Goal: Transaction & Acquisition: Purchase product/service

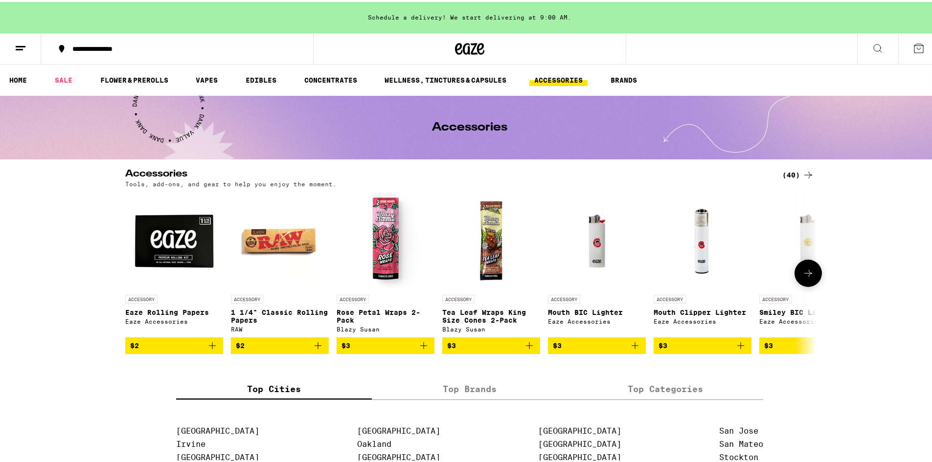
click at [802, 269] on icon at bounding box center [808, 272] width 12 height 12
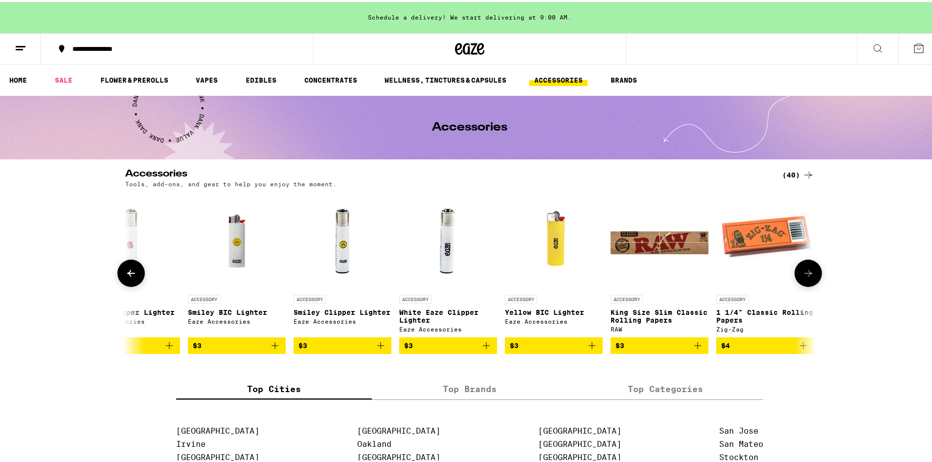
scroll to position [0, 582]
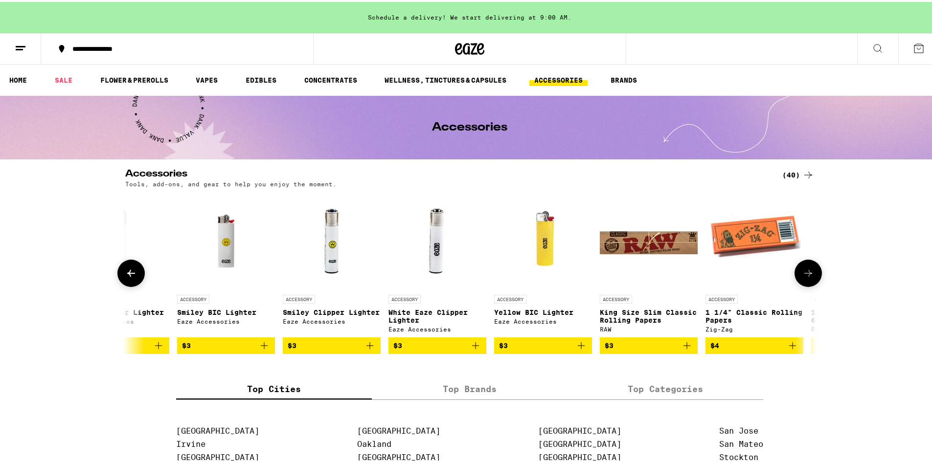
click at [802, 270] on icon at bounding box center [808, 272] width 12 height 12
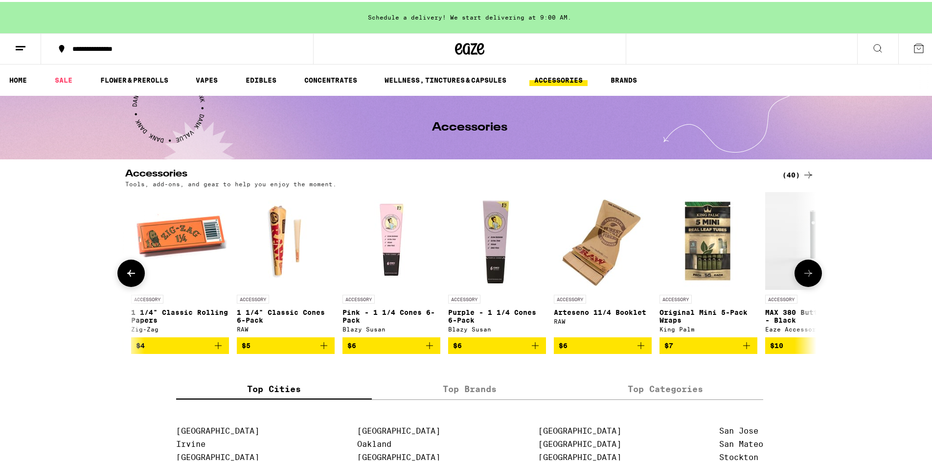
scroll to position [0, 1164]
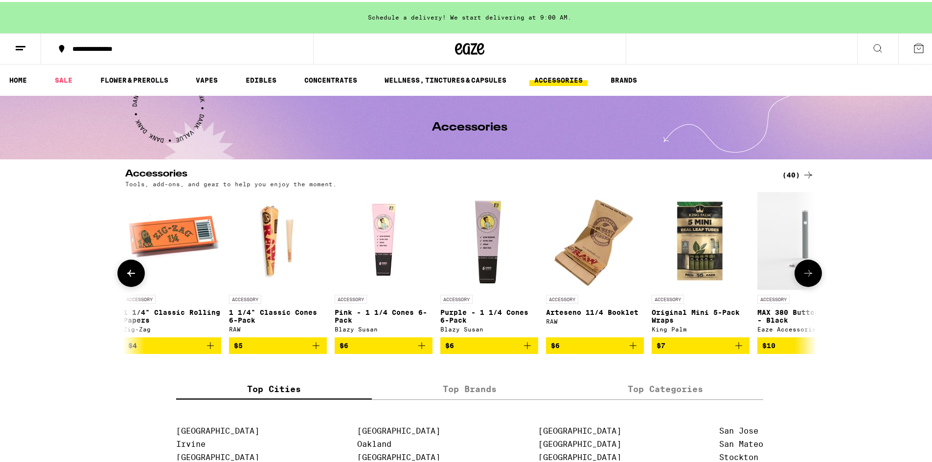
click at [802, 270] on icon at bounding box center [808, 272] width 12 height 12
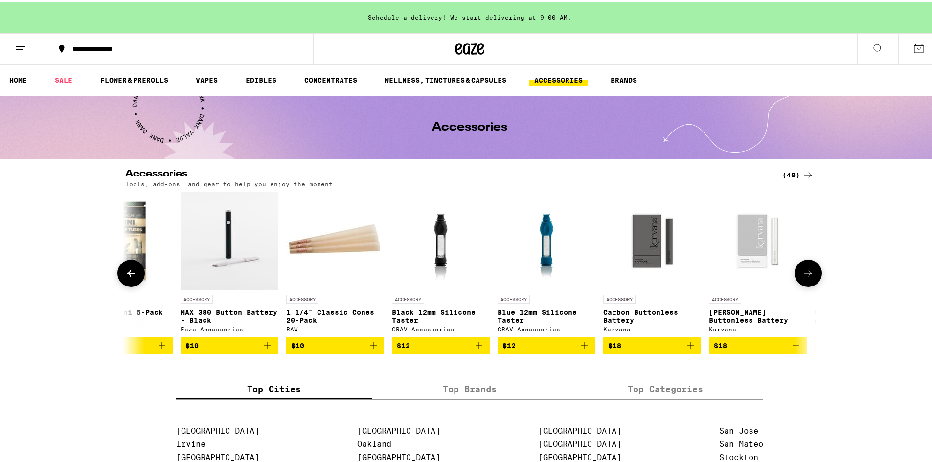
scroll to position [0, 1746]
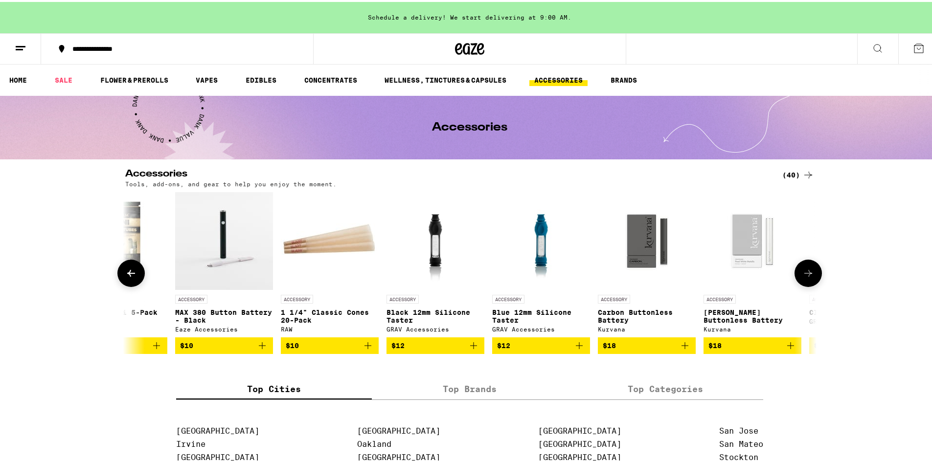
click at [213, 226] on img "Open page for MAX 380 Button Battery - Black from Eaze Accessories" at bounding box center [224, 239] width 98 height 98
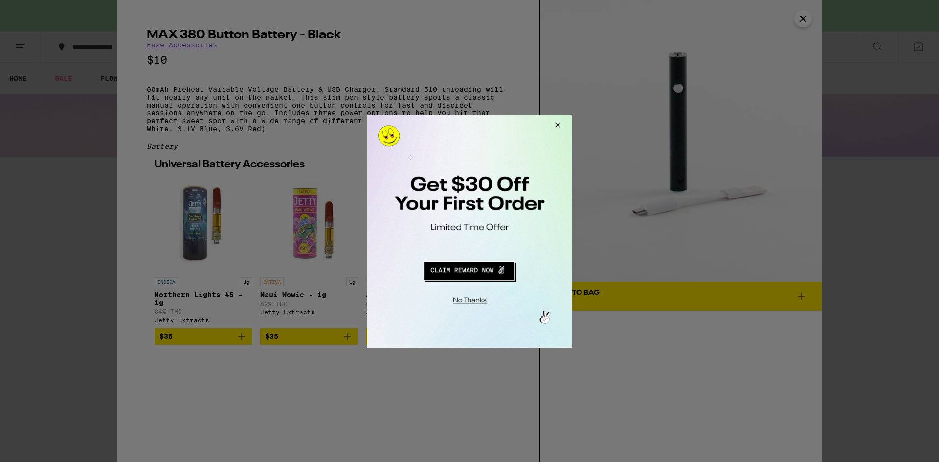
click at [558, 120] on button "Close Modal" at bounding box center [555, 125] width 26 height 23
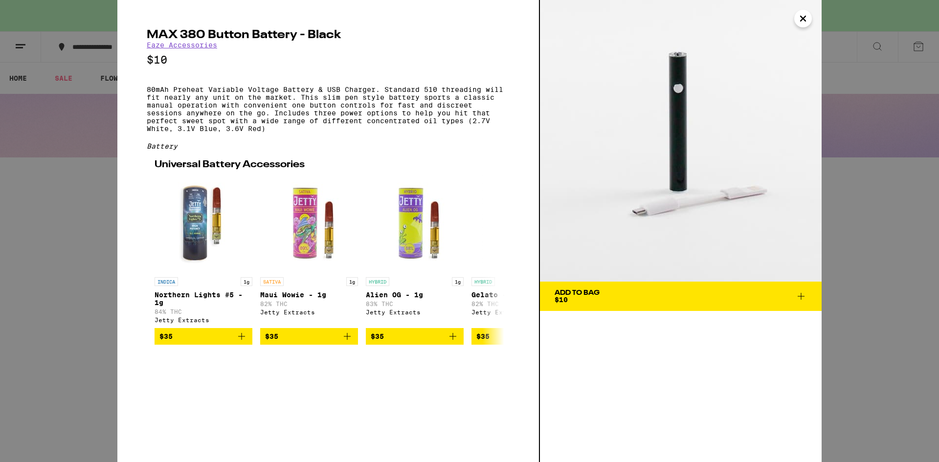
click at [804, 20] on icon "Close" at bounding box center [803, 18] width 5 height 5
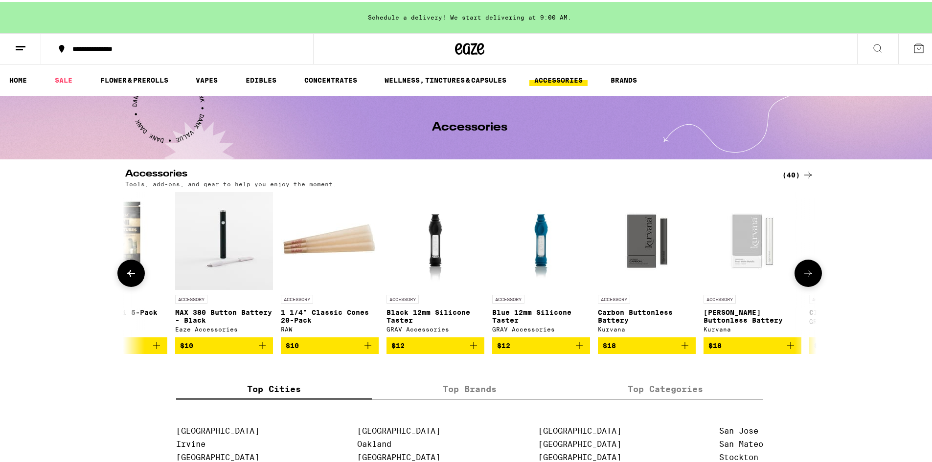
click at [809, 272] on icon at bounding box center [808, 272] width 12 height 12
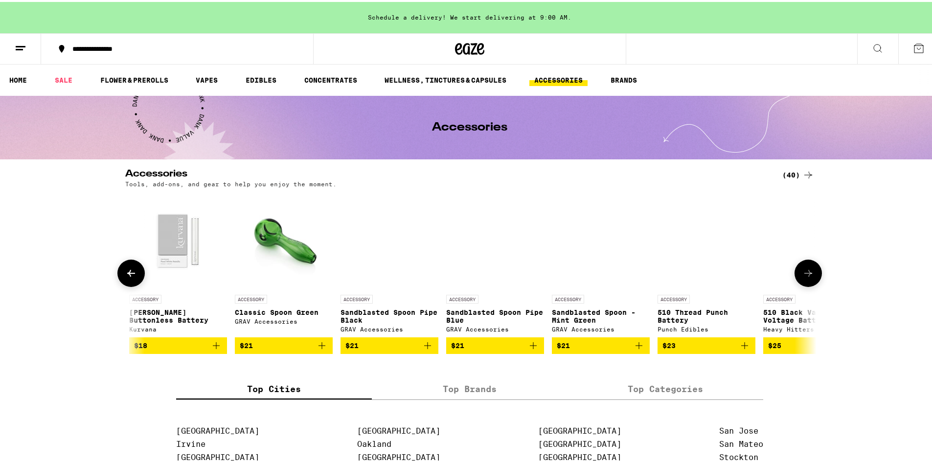
scroll to position [0, 2328]
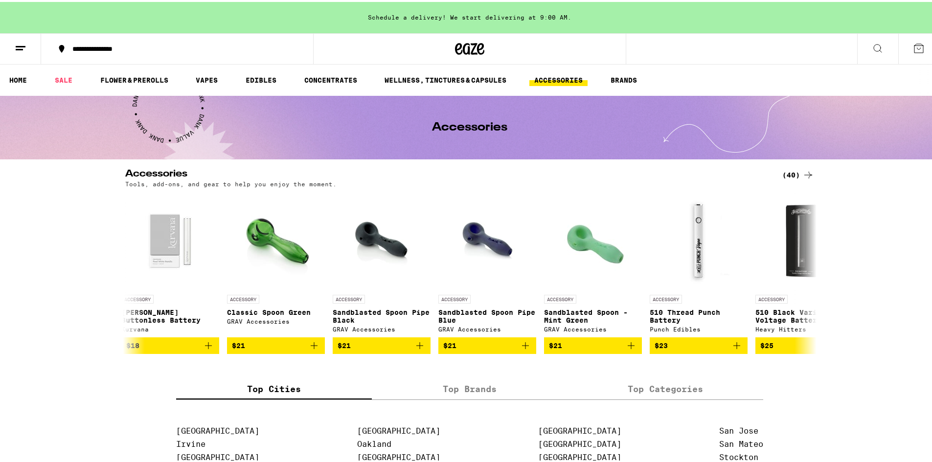
click at [820, 270] on div "Accessories (40) Tools, add-ons, and gear to help you enjoy the moment. ACCESSO…" at bounding box center [469, 259] width 939 height 185
click at [809, 271] on icon at bounding box center [808, 272] width 12 height 12
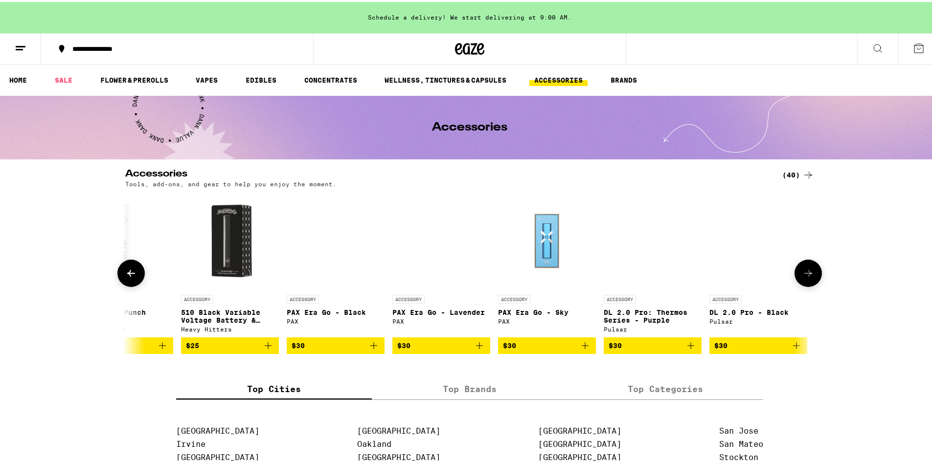
scroll to position [0, 2910]
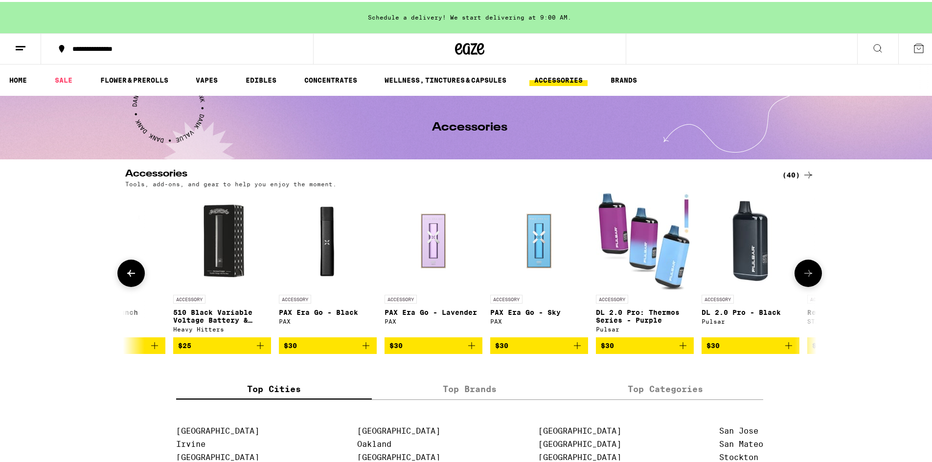
click at [809, 271] on icon at bounding box center [808, 272] width 12 height 12
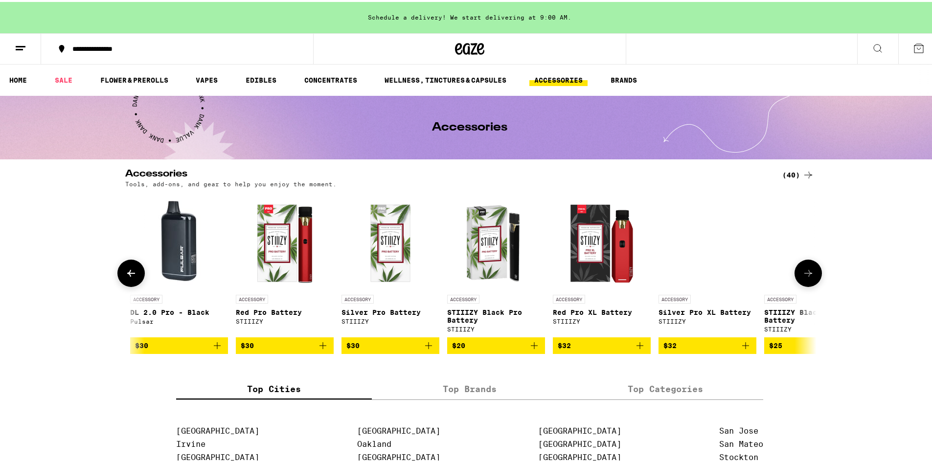
scroll to position [0, 3492]
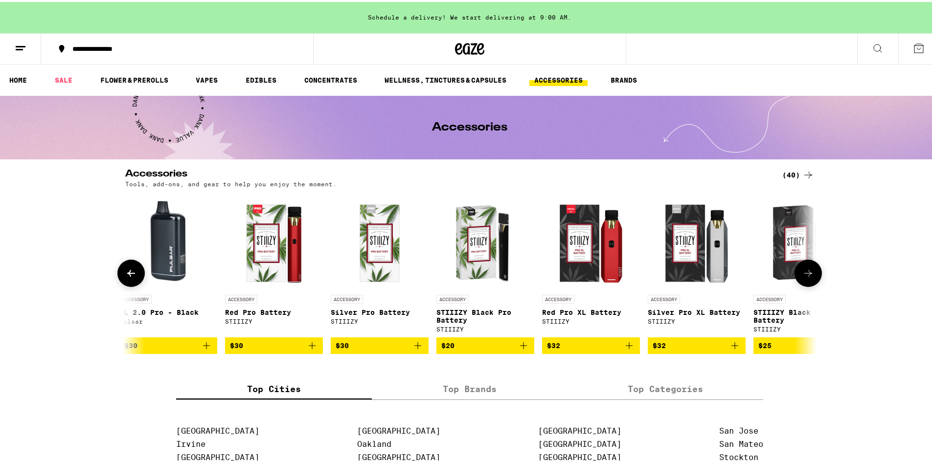
click at [809, 268] on button at bounding box center [807, 271] width 27 height 27
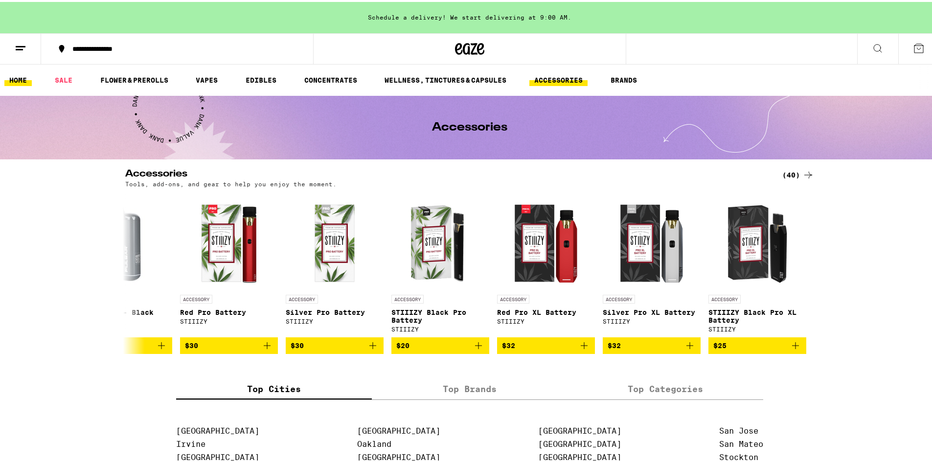
click at [16, 78] on link "HOME" at bounding box center [17, 78] width 27 height 12
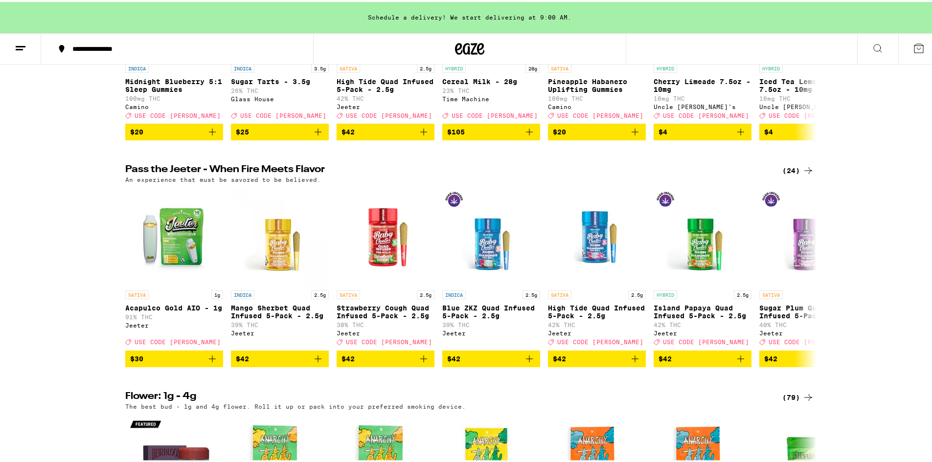
scroll to position [245, 0]
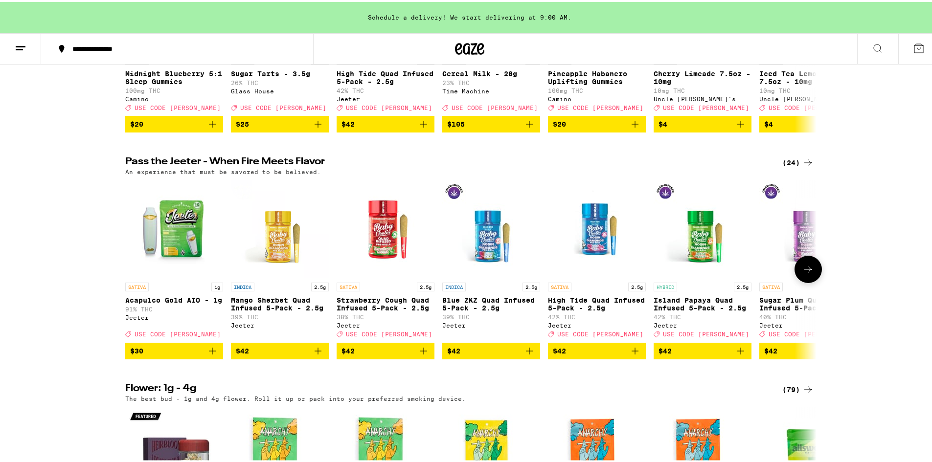
click at [811, 281] on button at bounding box center [807, 267] width 27 height 27
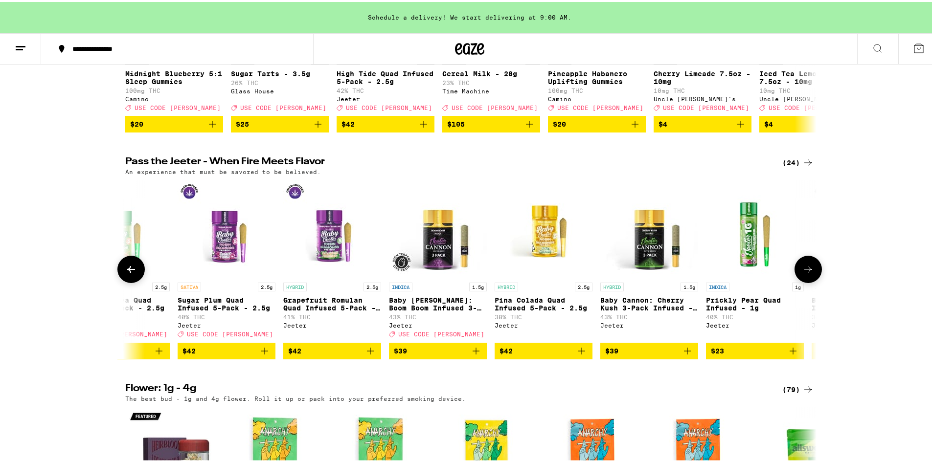
scroll to position [0, 582]
click at [811, 281] on button at bounding box center [807, 267] width 27 height 27
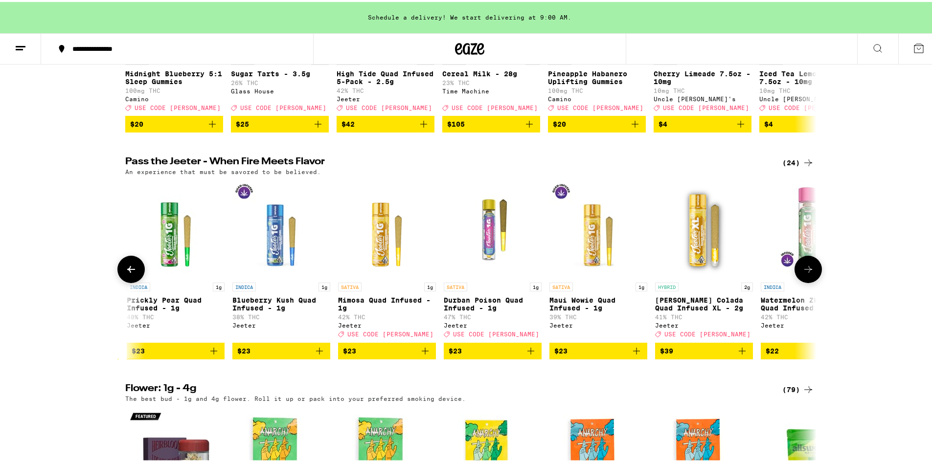
scroll to position [0, 1164]
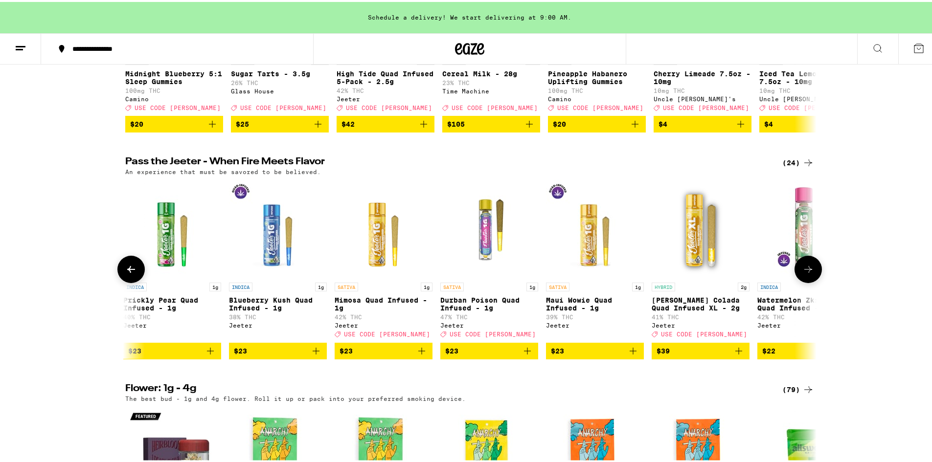
click at [811, 281] on button at bounding box center [807, 267] width 27 height 27
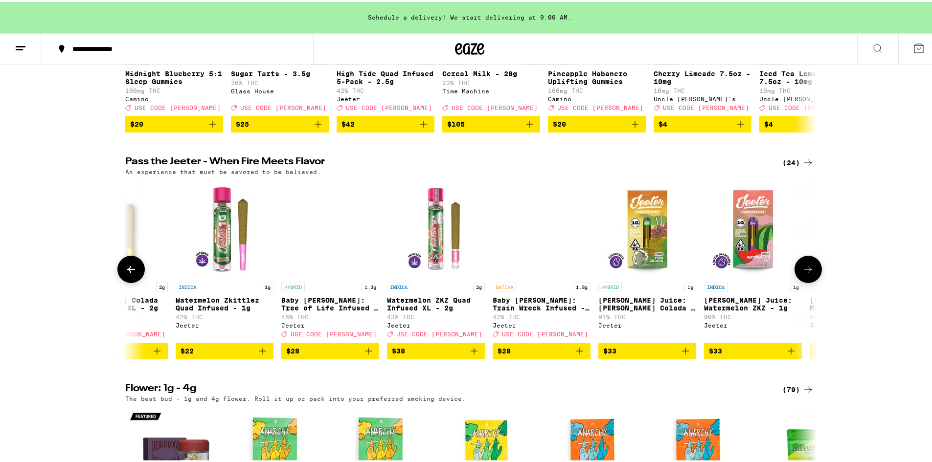
scroll to position [0, 1746]
click at [812, 281] on button at bounding box center [807, 267] width 27 height 27
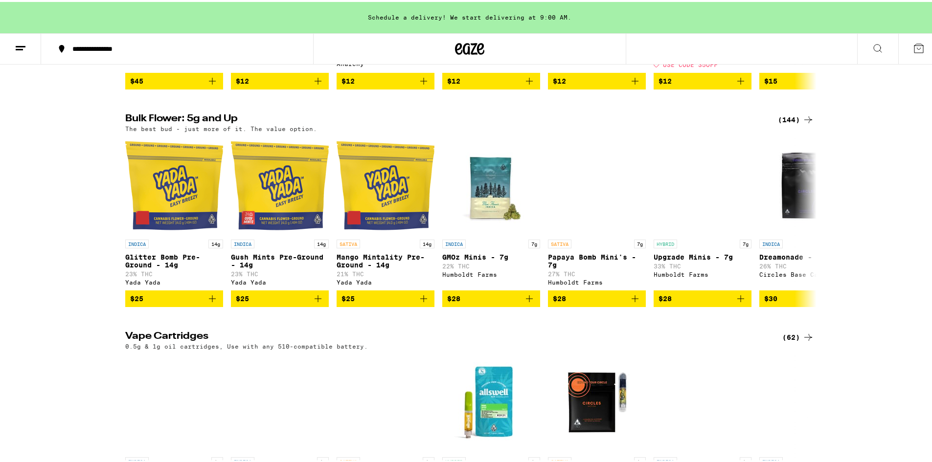
scroll to position [734, 0]
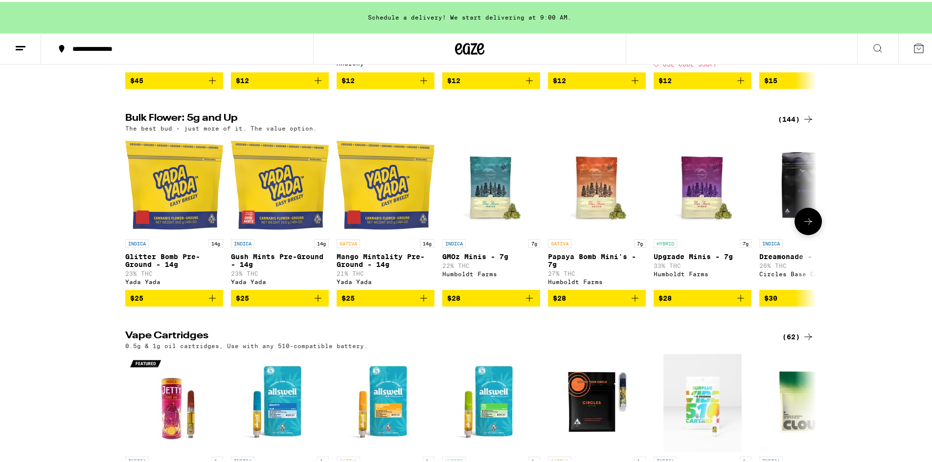
click at [805, 225] on icon at bounding box center [808, 220] width 12 height 12
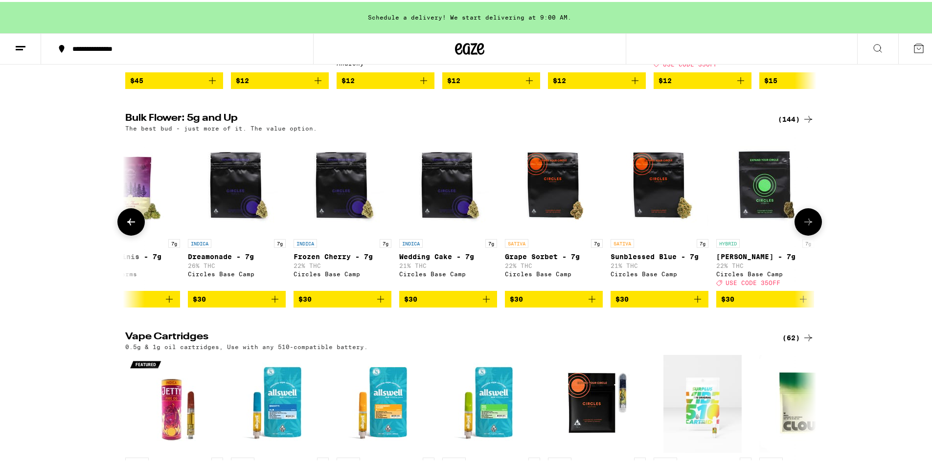
scroll to position [0, 582]
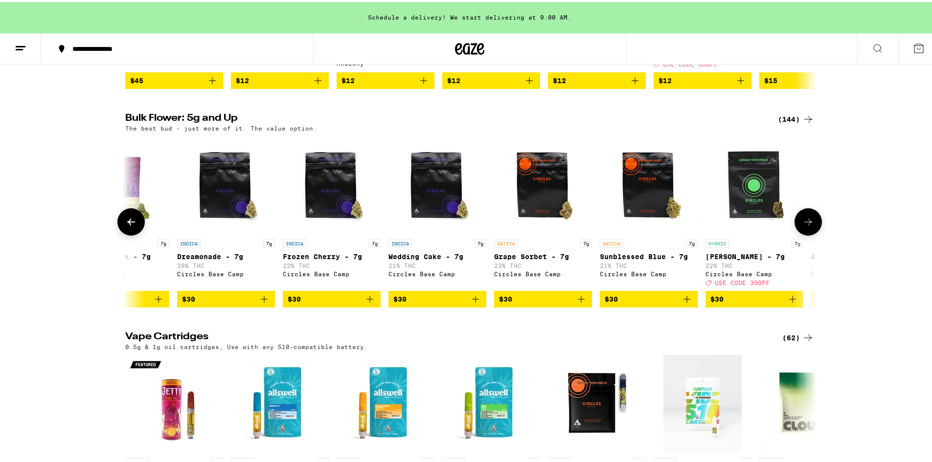
click at [816, 234] on button at bounding box center [807, 219] width 27 height 27
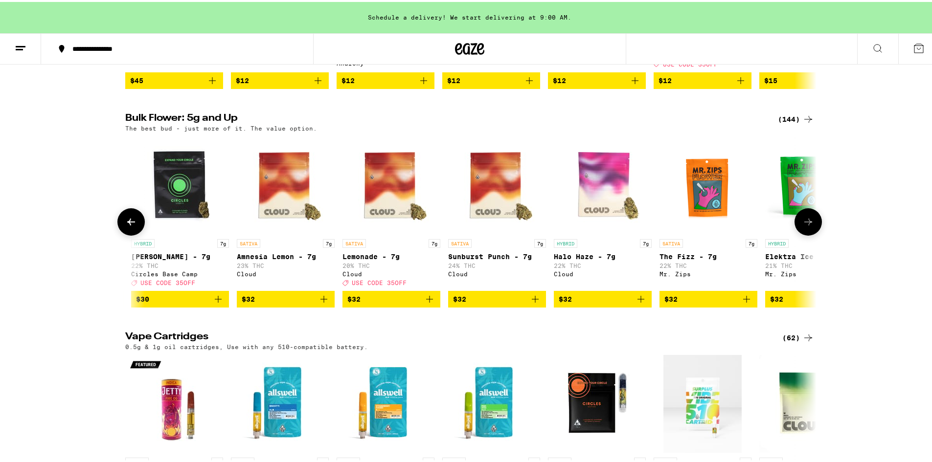
scroll to position [0, 1164]
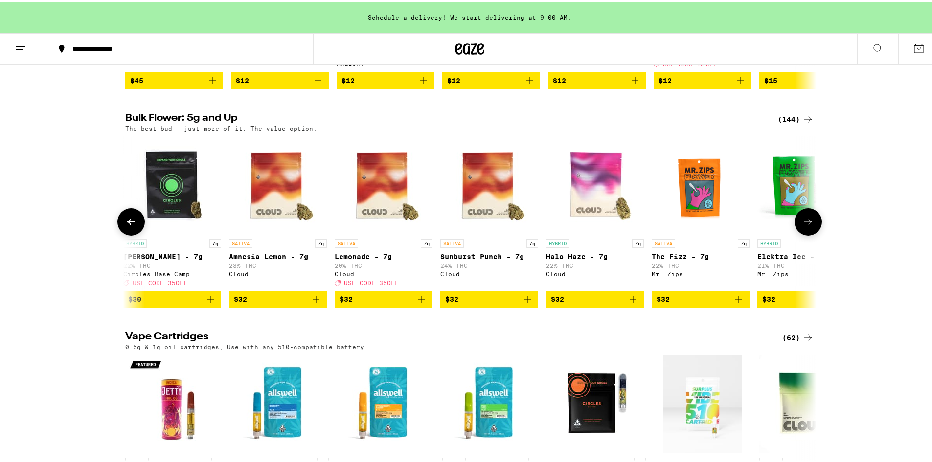
click at [803, 226] on icon at bounding box center [808, 220] width 12 height 12
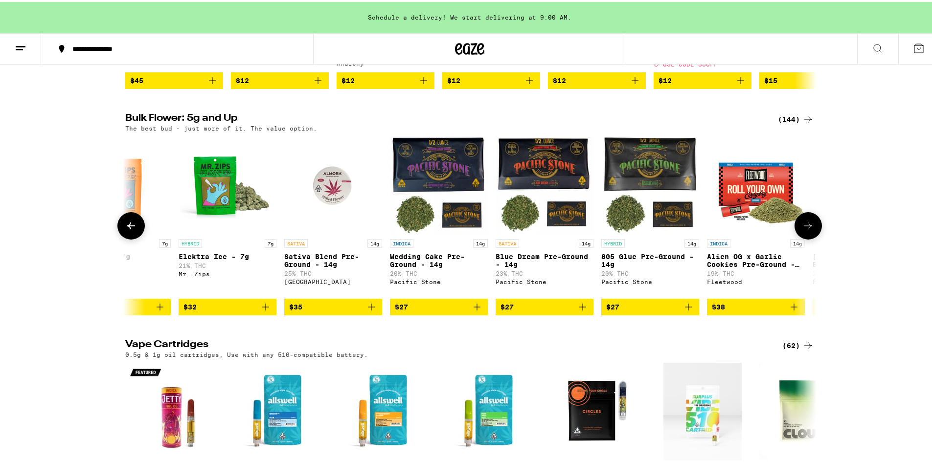
scroll to position [0, 1746]
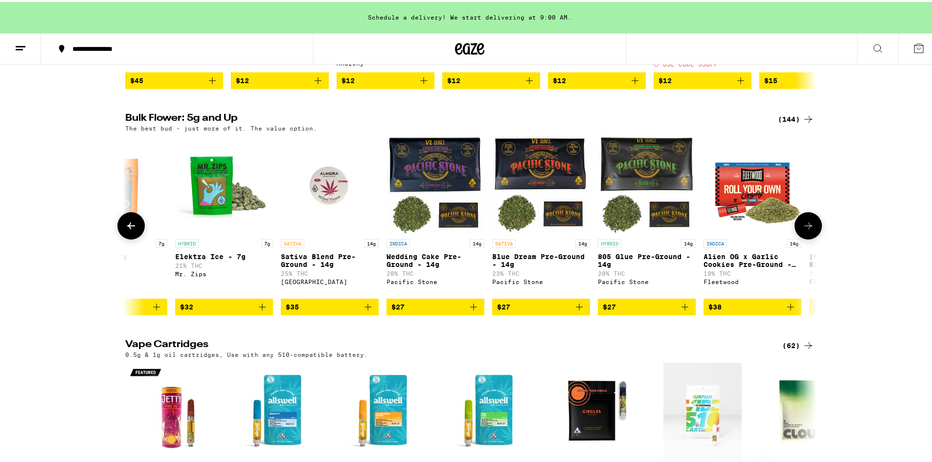
click at [803, 230] on icon at bounding box center [808, 224] width 12 height 12
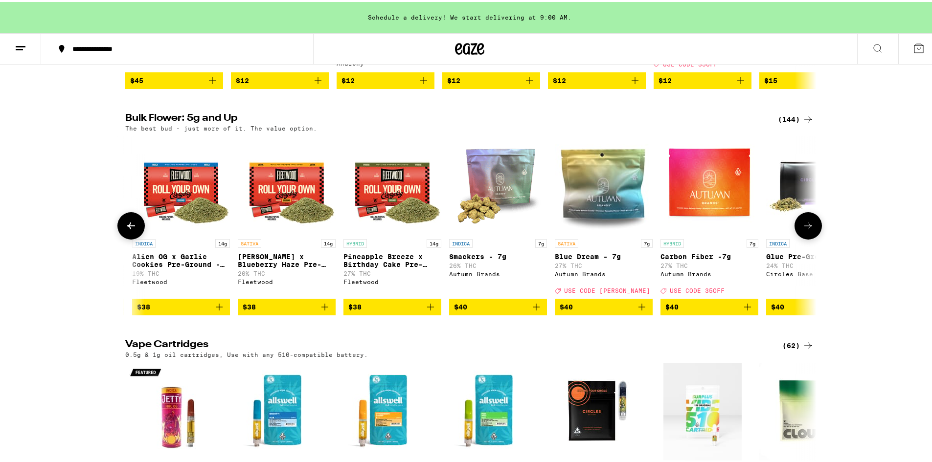
scroll to position [0, 2328]
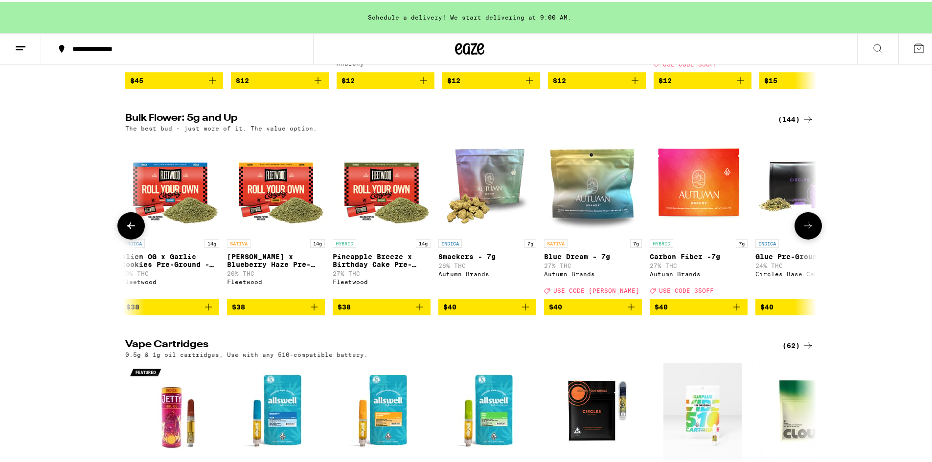
click at [808, 230] on icon at bounding box center [808, 224] width 12 height 12
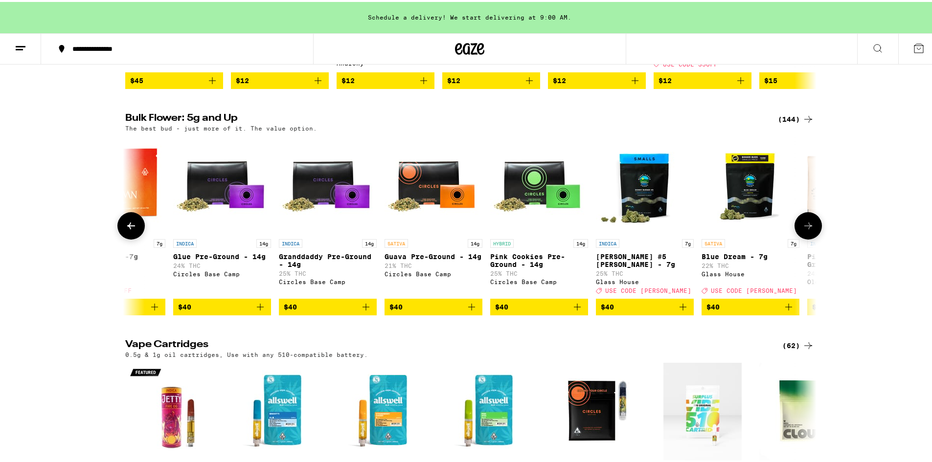
click at [808, 230] on icon at bounding box center [808, 224] width 12 height 12
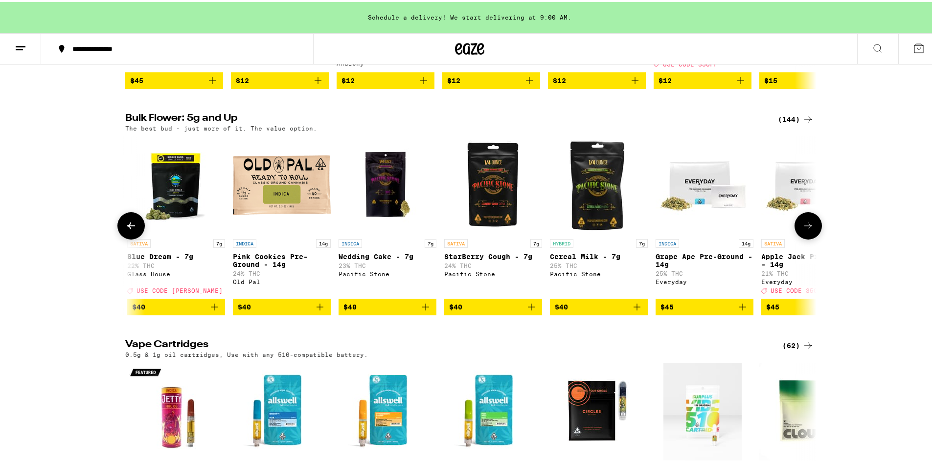
scroll to position [0, 3492]
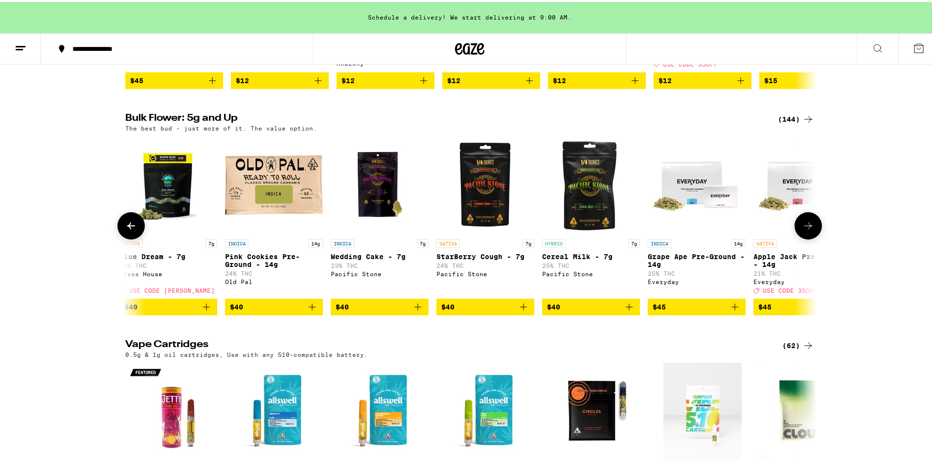
click at [812, 238] on button at bounding box center [807, 223] width 27 height 27
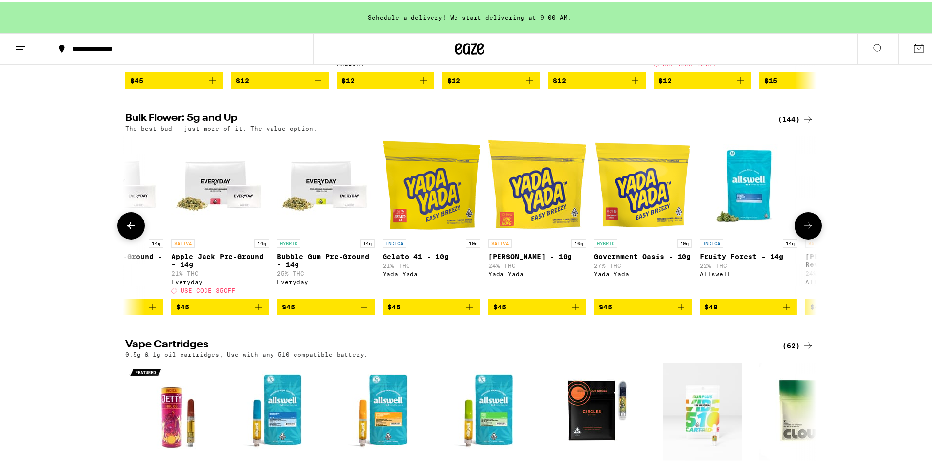
click at [807, 230] on icon at bounding box center [808, 224] width 12 height 12
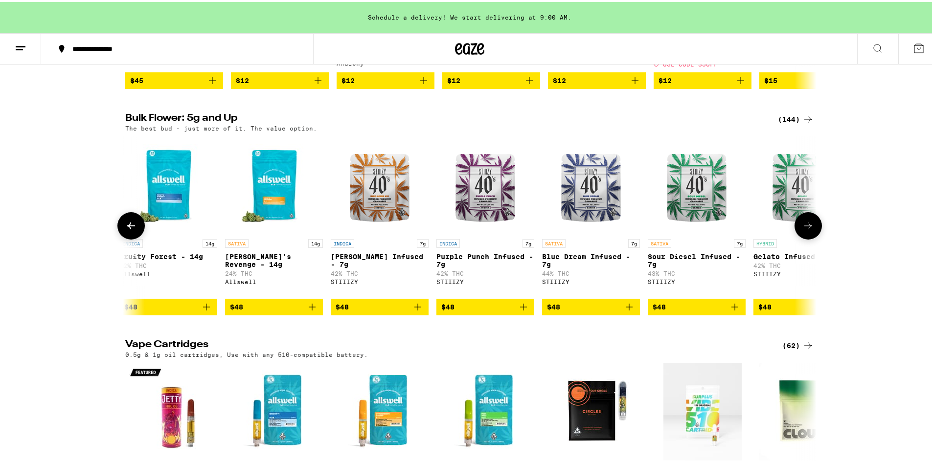
scroll to position [0, 4656]
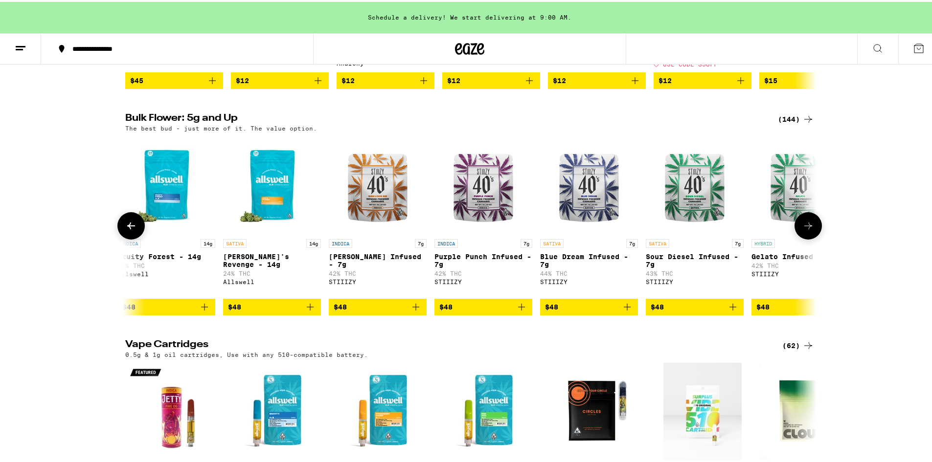
click at [802, 230] on icon at bounding box center [808, 224] width 12 height 12
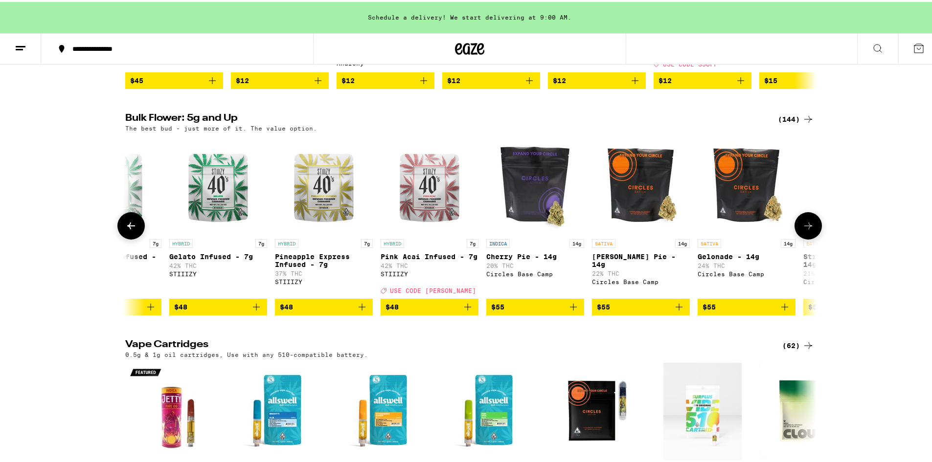
click at [802, 230] on icon at bounding box center [808, 224] width 12 height 12
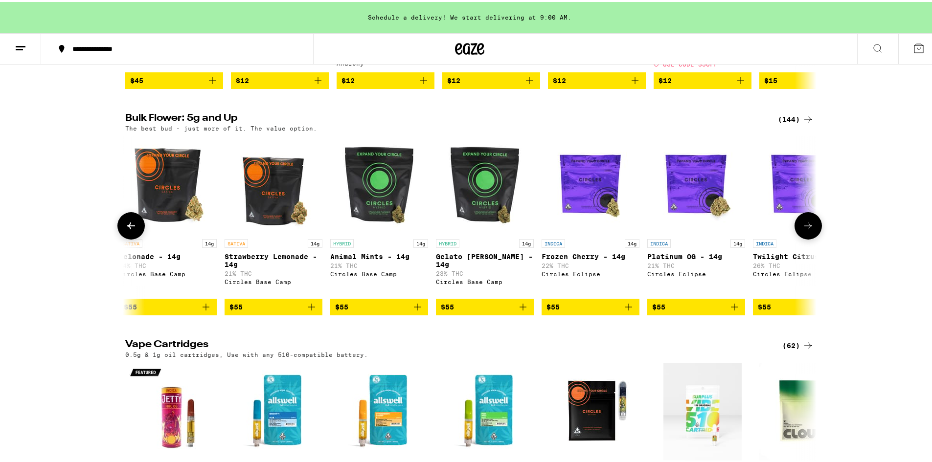
scroll to position [0, 5820]
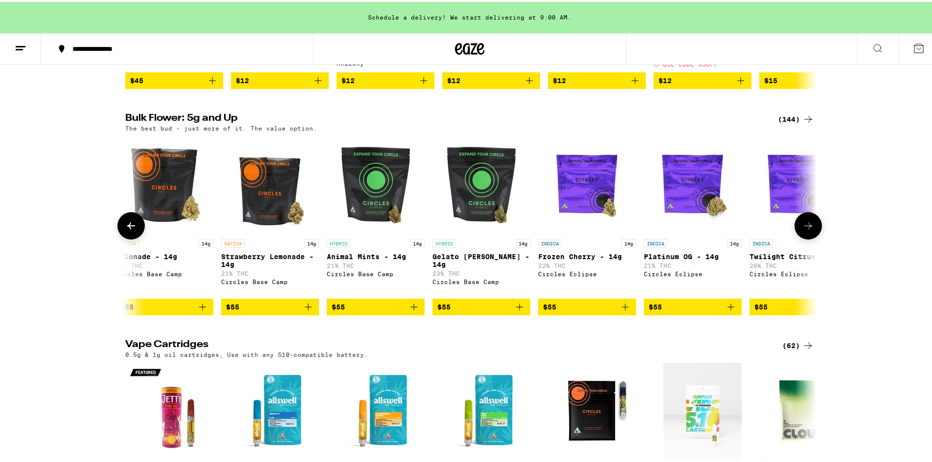
click at [806, 227] on icon at bounding box center [808, 224] width 8 height 7
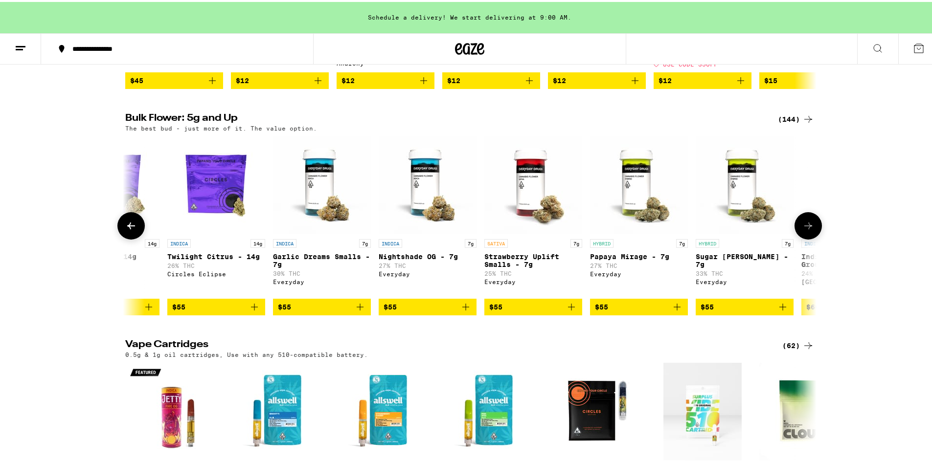
click at [806, 227] on icon at bounding box center [808, 224] width 8 height 7
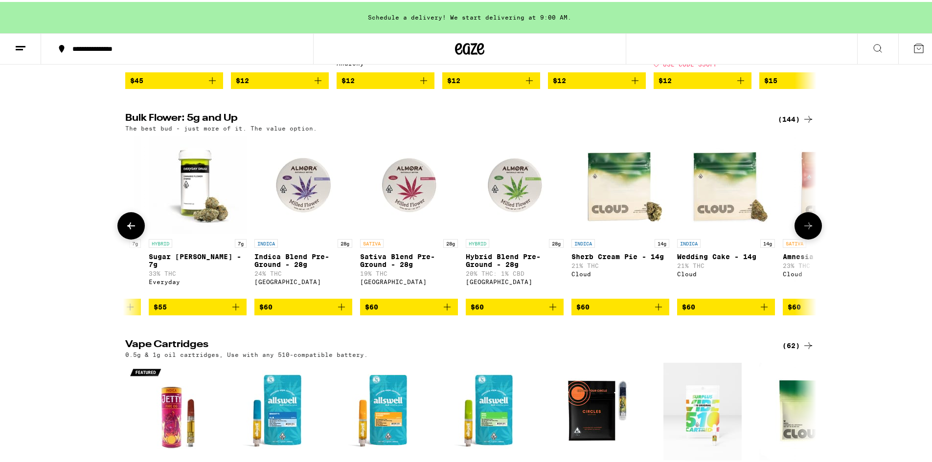
scroll to position [0, 6984]
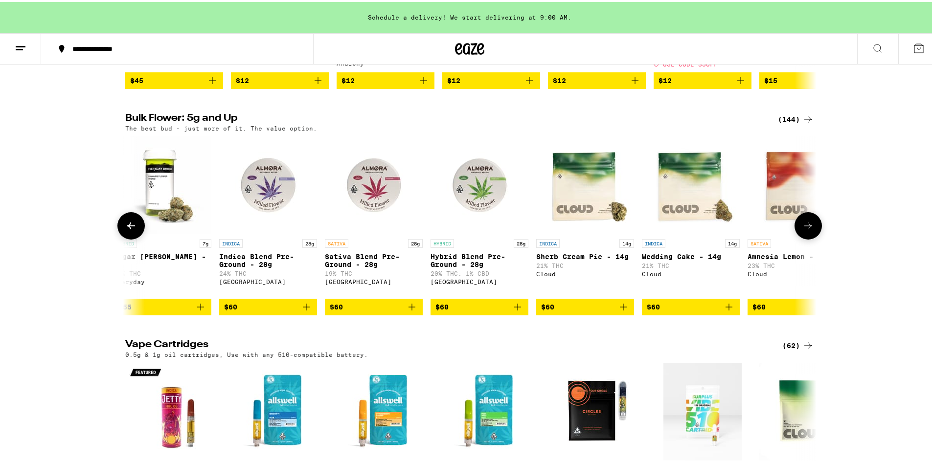
click at [807, 230] on icon at bounding box center [808, 224] width 12 height 12
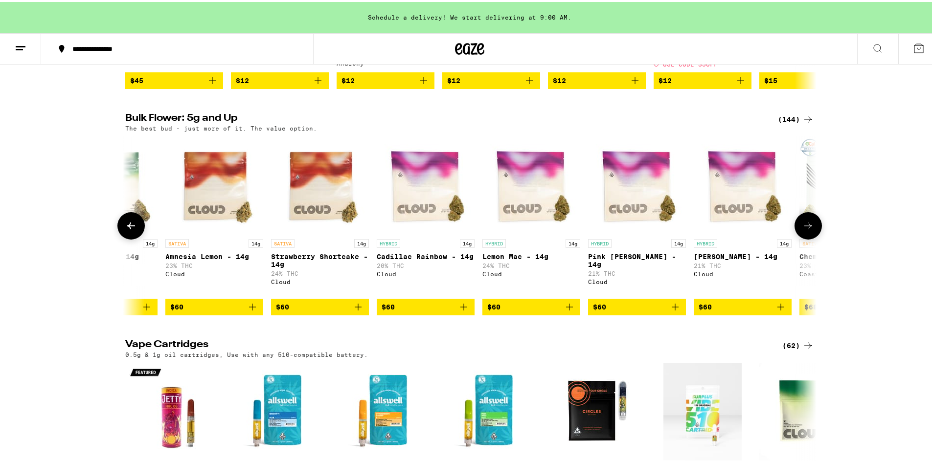
click at [807, 230] on icon at bounding box center [808, 224] width 12 height 12
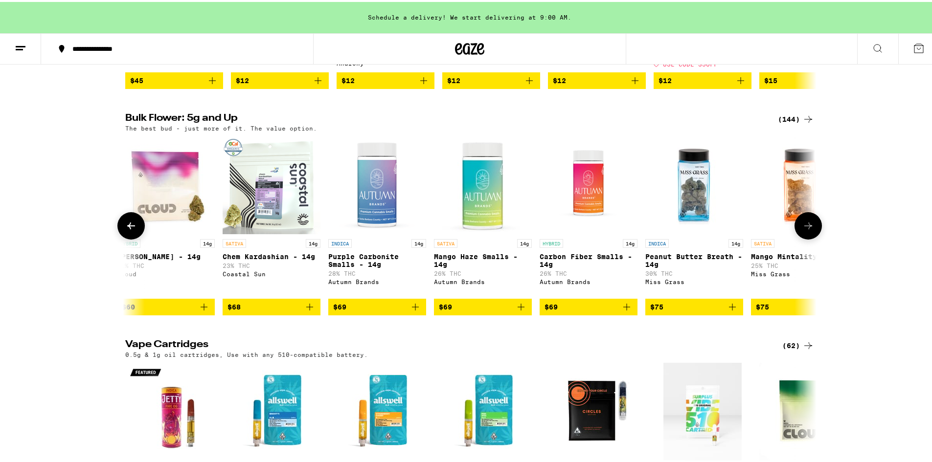
scroll to position [0, 8148]
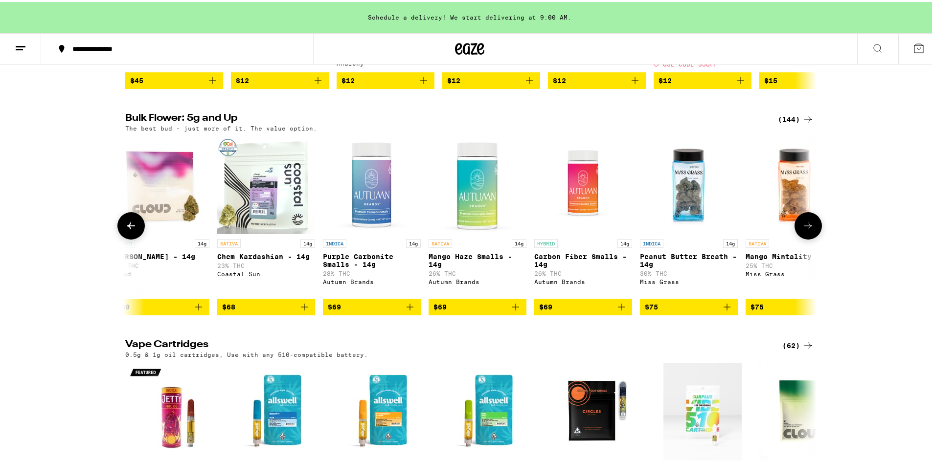
click at [815, 238] on button at bounding box center [807, 223] width 27 height 27
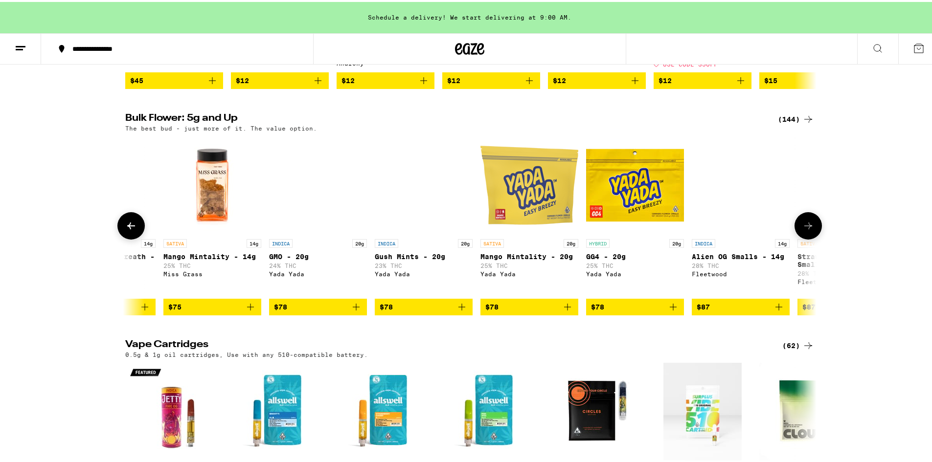
click at [812, 238] on button at bounding box center [807, 223] width 27 height 27
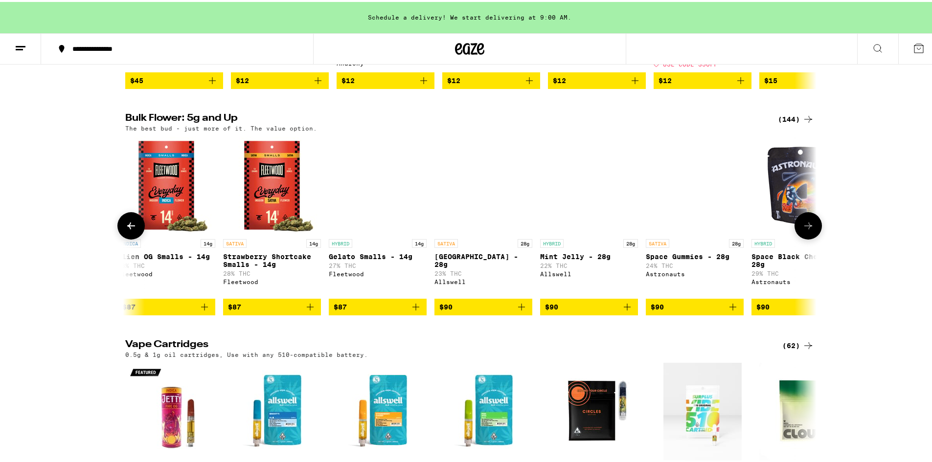
scroll to position [0, 9312]
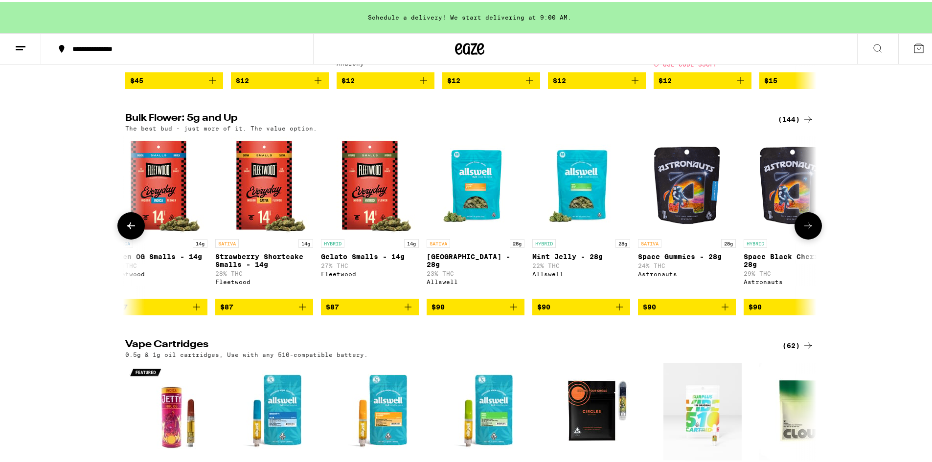
click at [812, 238] on button at bounding box center [807, 223] width 27 height 27
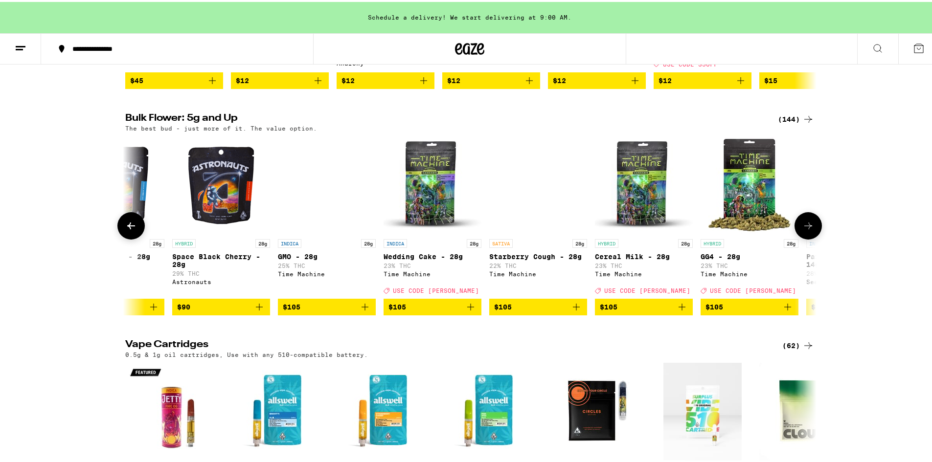
scroll to position [0, 9894]
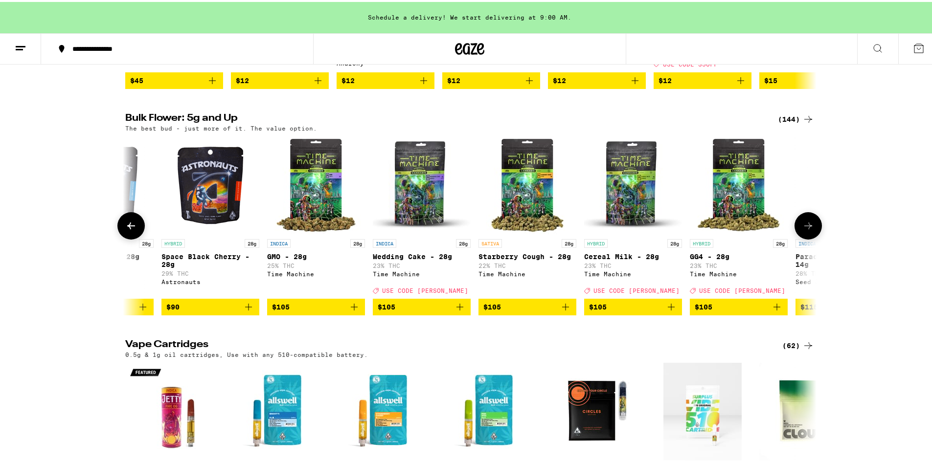
click at [127, 227] on icon at bounding box center [131, 224] width 8 height 7
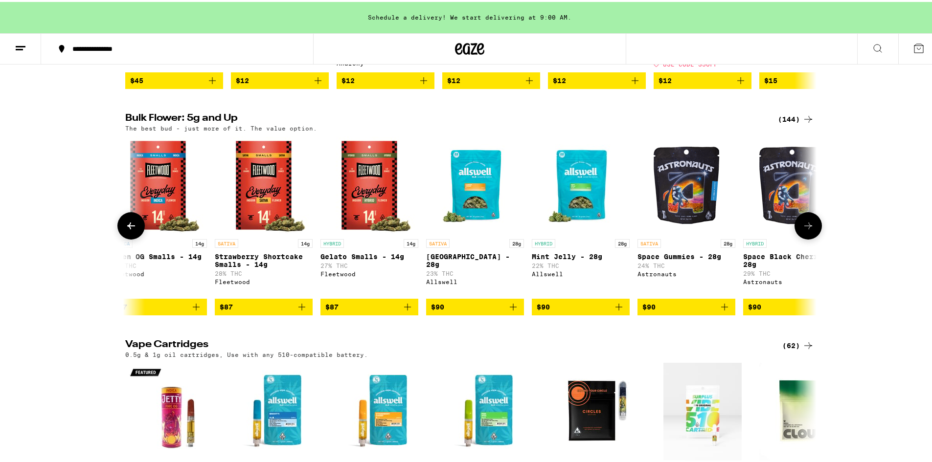
scroll to position [0, 9312]
click at [807, 230] on icon at bounding box center [808, 224] width 12 height 12
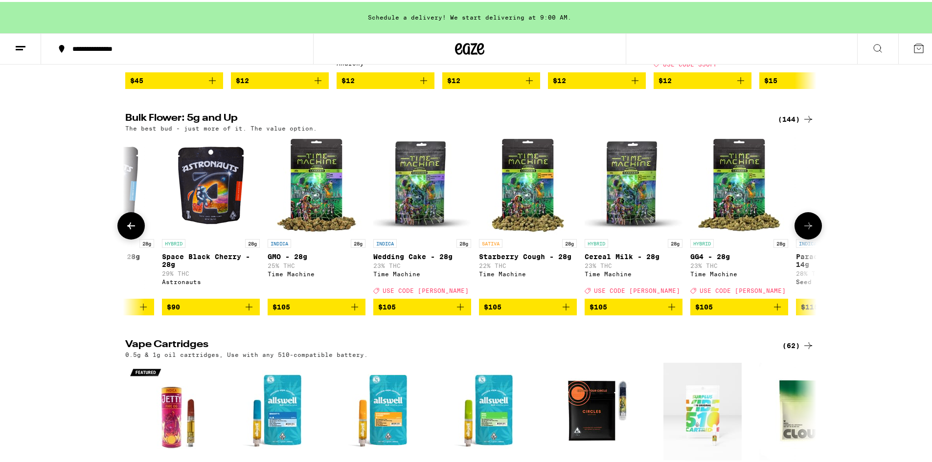
scroll to position [0, 9894]
click at [231, 221] on img "Open page for Space Black Cherry - 28g from Astronauts" at bounding box center [210, 184] width 98 height 98
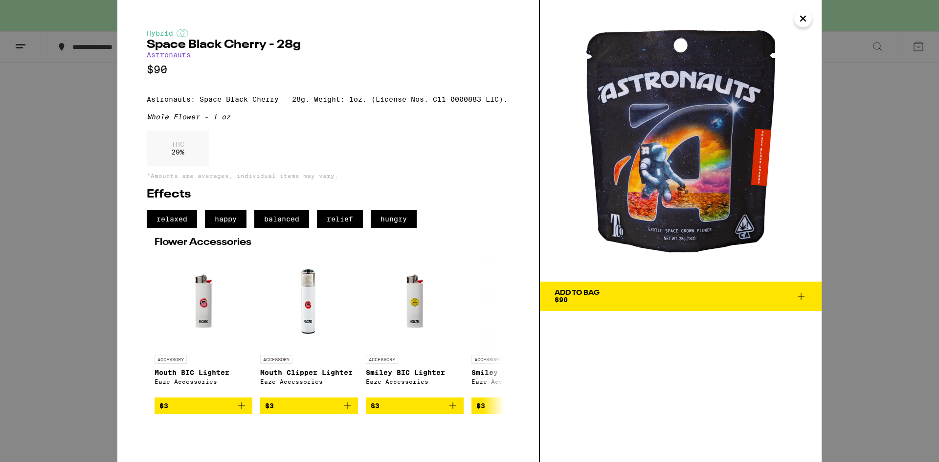
click at [805, 16] on icon "Close" at bounding box center [803, 18] width 12 height 15
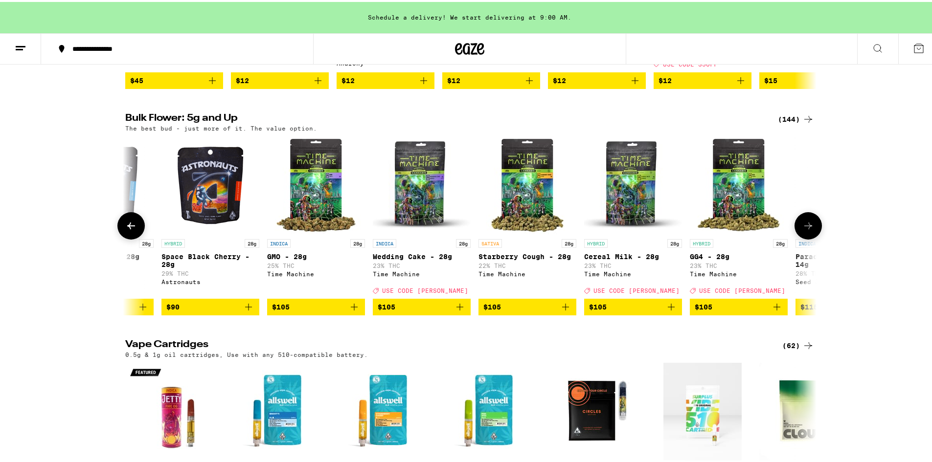
click at [130, 230] on icon at bounding box center [131, 224] width 12 height 12
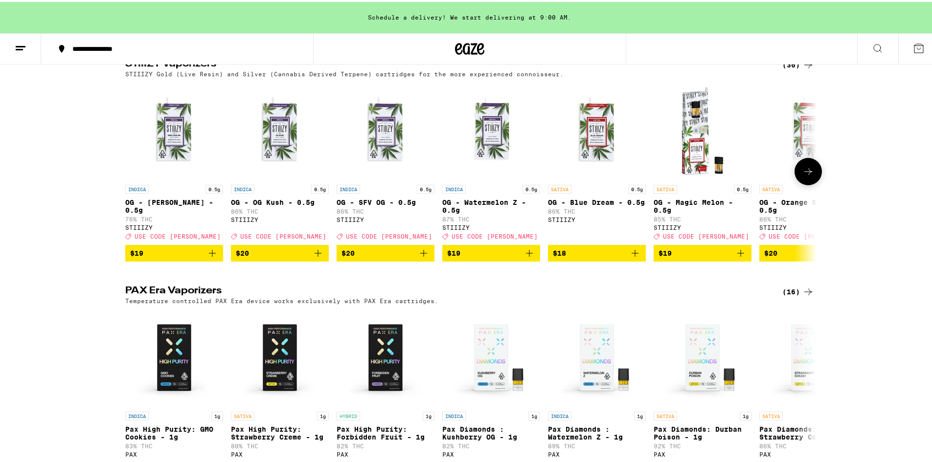
scroll to position [1467, 0]
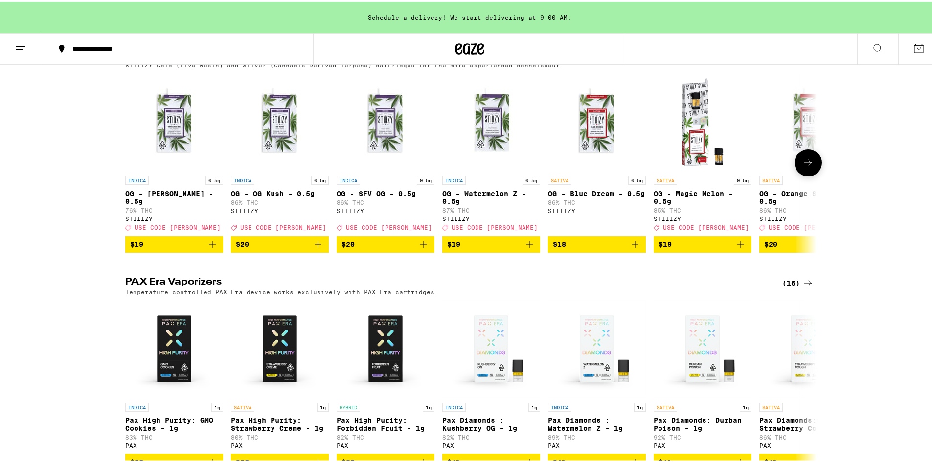
click at [811, 175] on button at bounding box center [807, 160] width 27 height 27
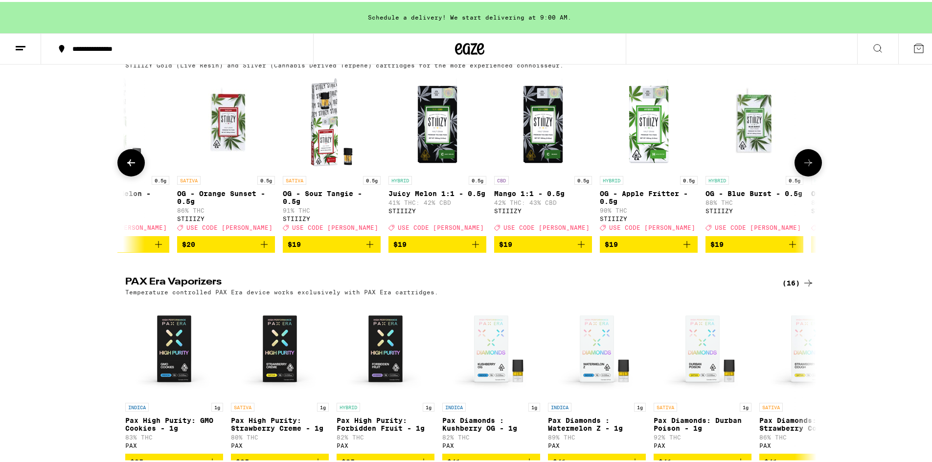
click at [811, 175] on button at bounding box center [807, 160] width 27 height 27
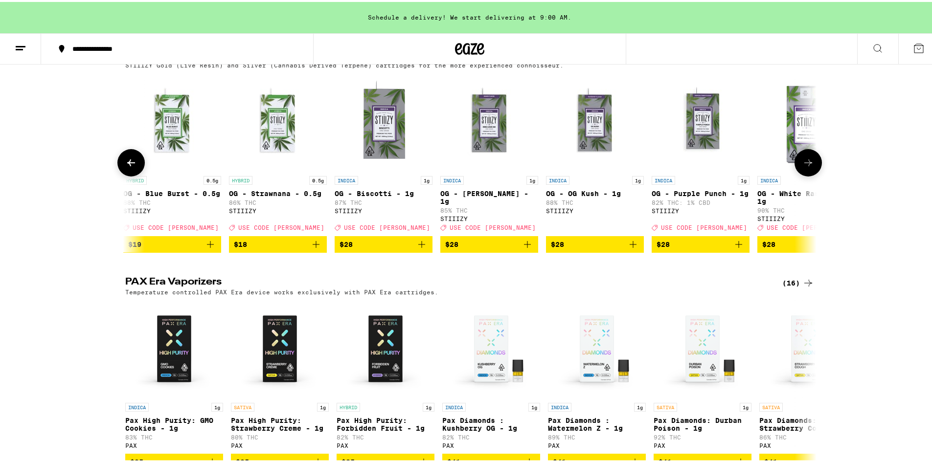
click at [812, 175] on button at bounding box center [807, 160] width 27 height 27
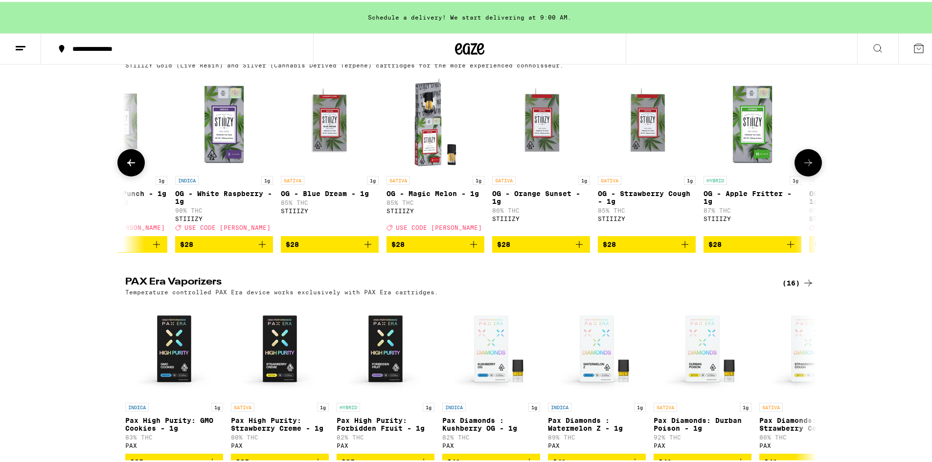
click at [812, 175] on button at bounding box center [807, 160] width 27 height 27
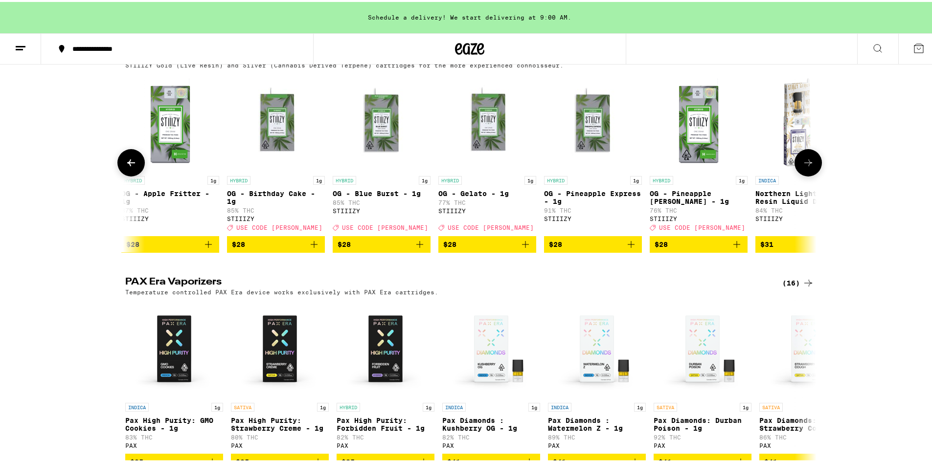
click at [812, 175] on button at bounding box center [807, 160] width 27 height 27
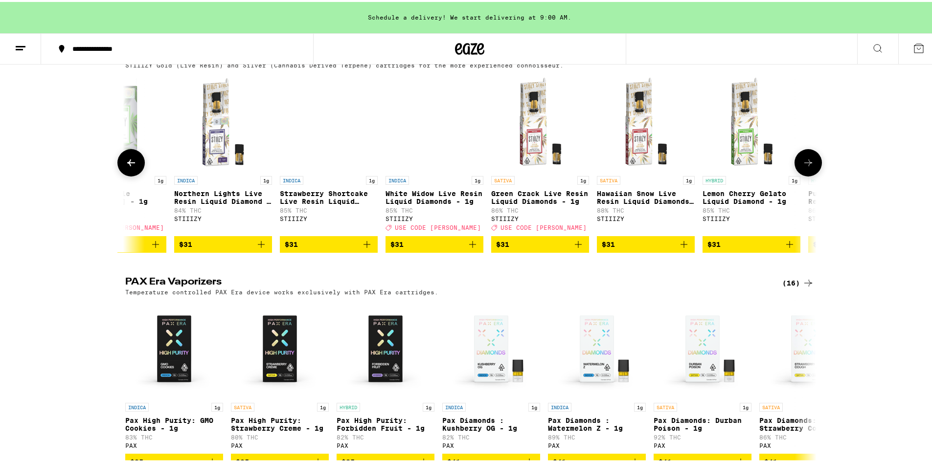
scroll to position [0, 2910]
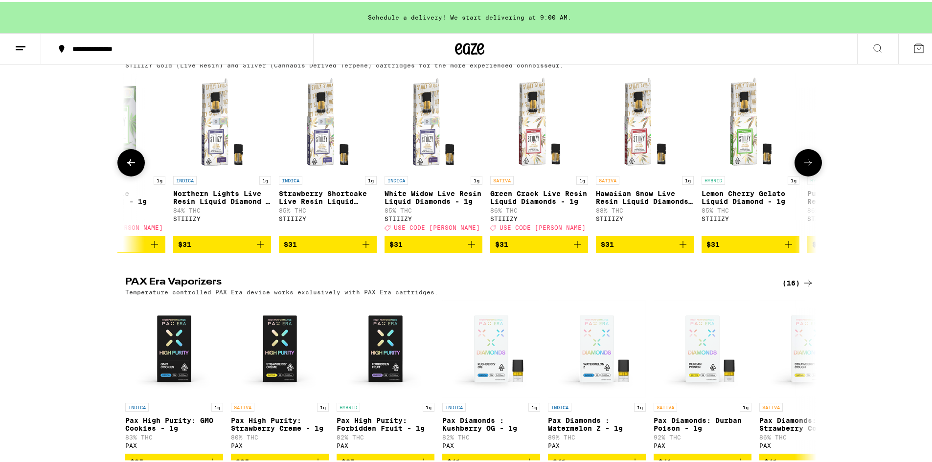
click at [807, 167] on icon at bounding box center [808, 161] width 12 height 12
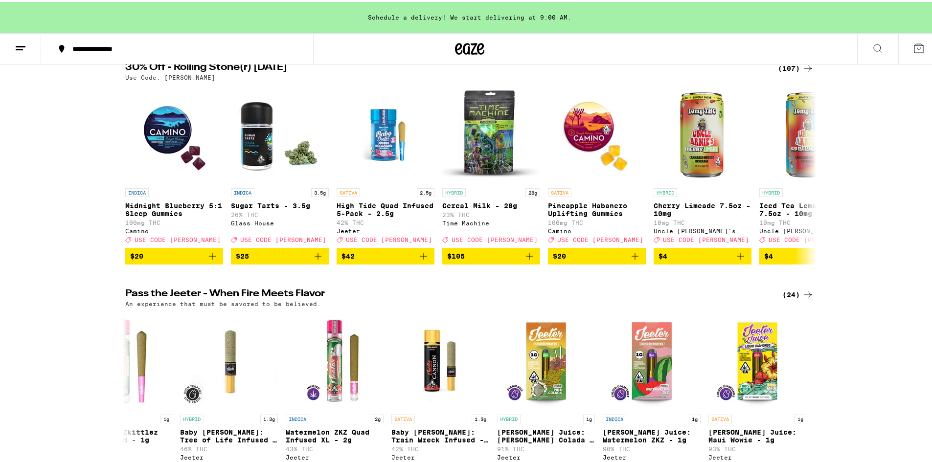
scroll to position [0, 0]
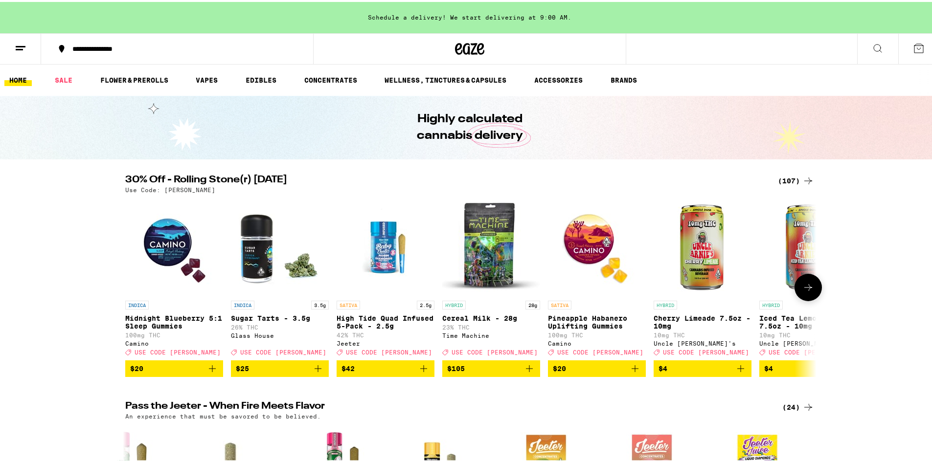
click at [802, 292] on icon at bounding box center [808, 286] width 12 height 12
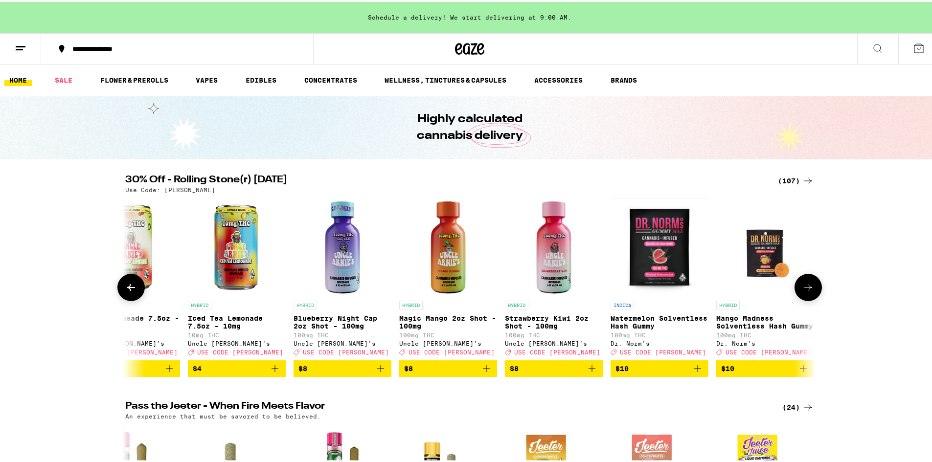
scroll to position [0, 582]
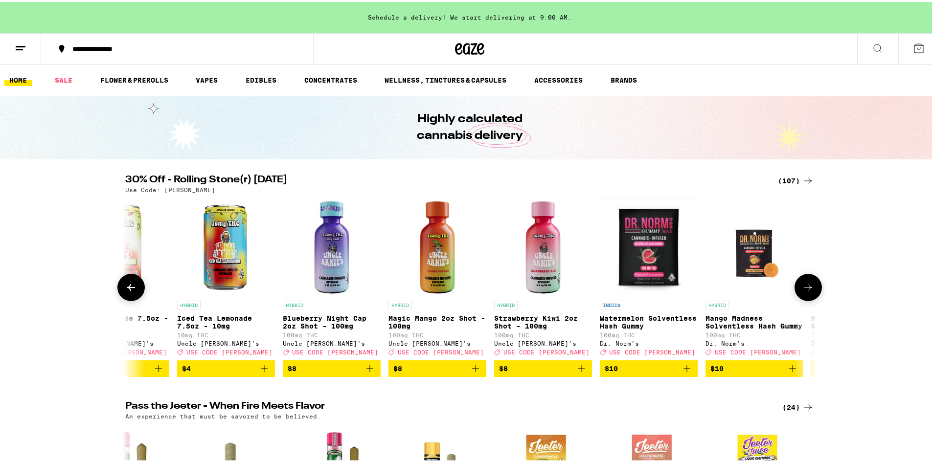
click at [802, 292] on icon at bounding box center [808, 286] width 12 height 12
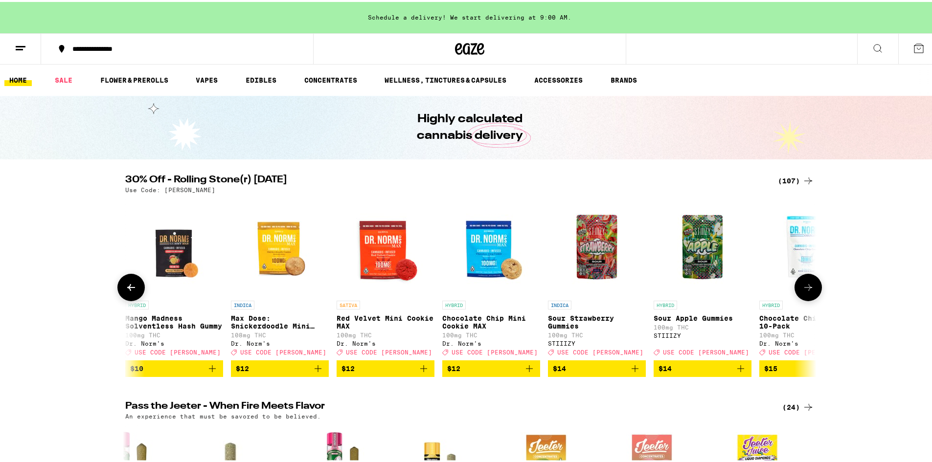
scroll to position [0, 1164]
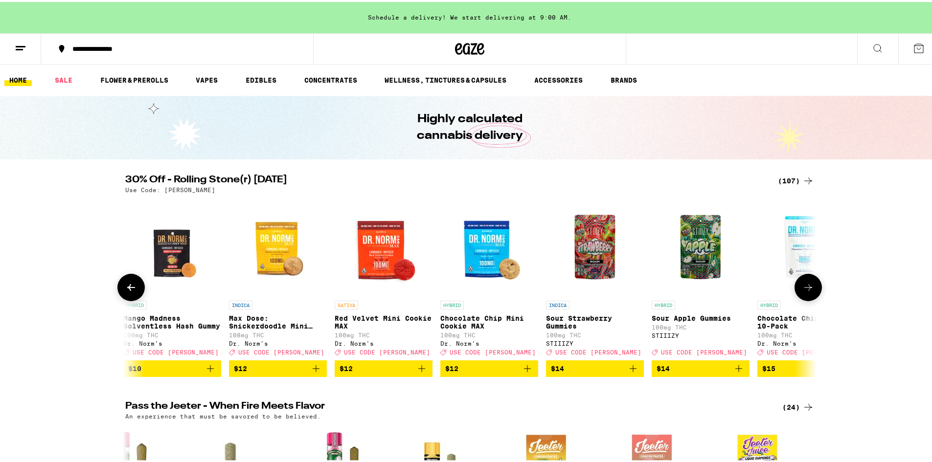
click at [807, 292] on icon at bounding box center [808, 286] width 12 height 12
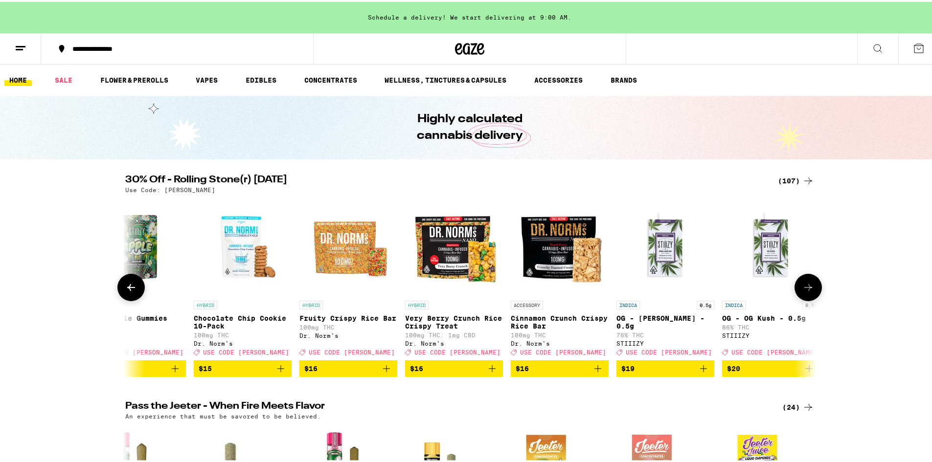
scroll to position [0, 1746]
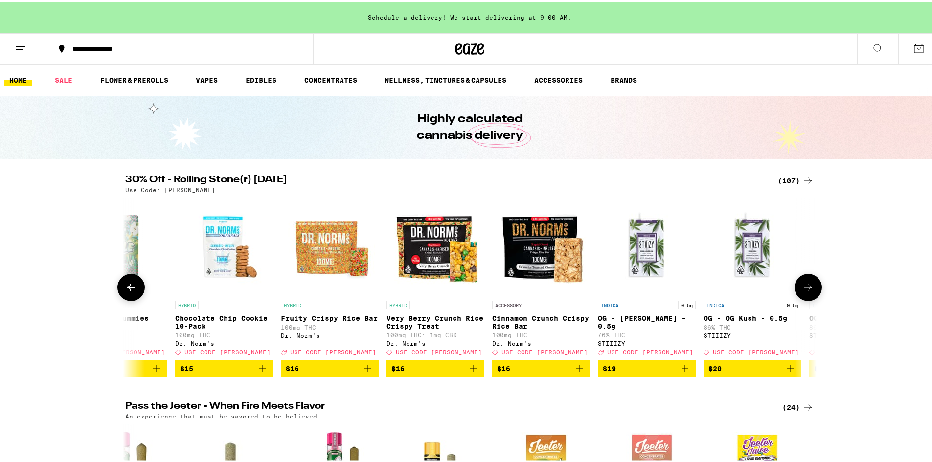
click at [815, 293] on button at bounding box center [807, 285] width 27 height 27
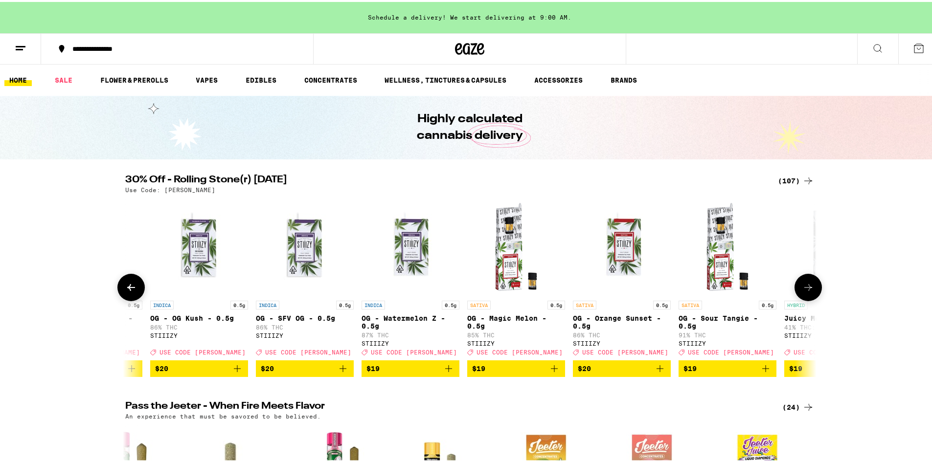
scroll to position [0, 2328]
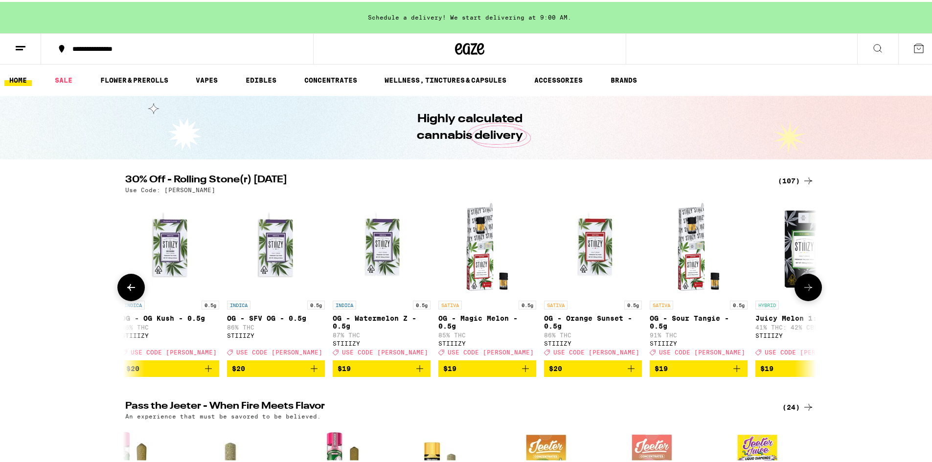
click at [813, 292] on button at bounding box center [807, 285] width 27 height 27
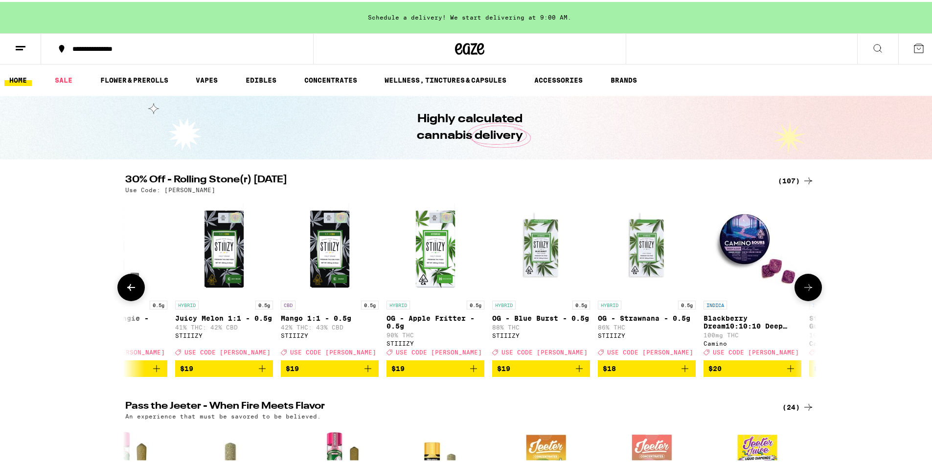
scroll to position [0, 2910]
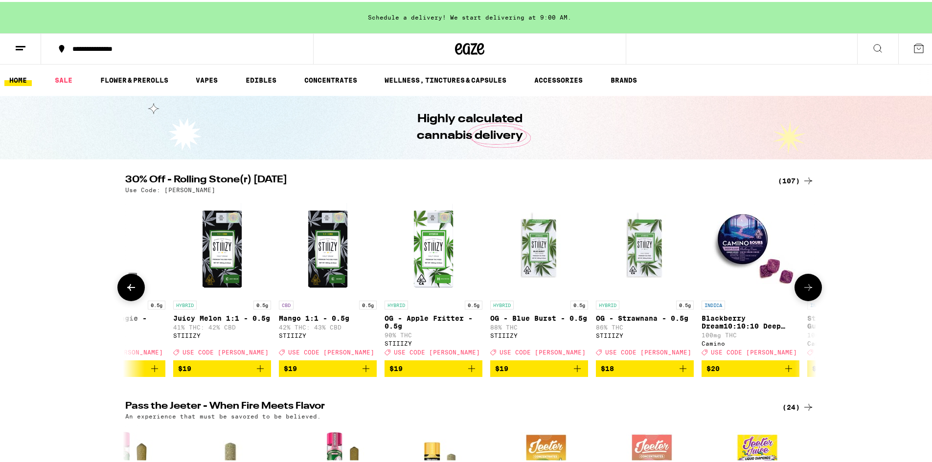
click at [806, 284] on button at bounding box center [807, 285] width 27 height 27
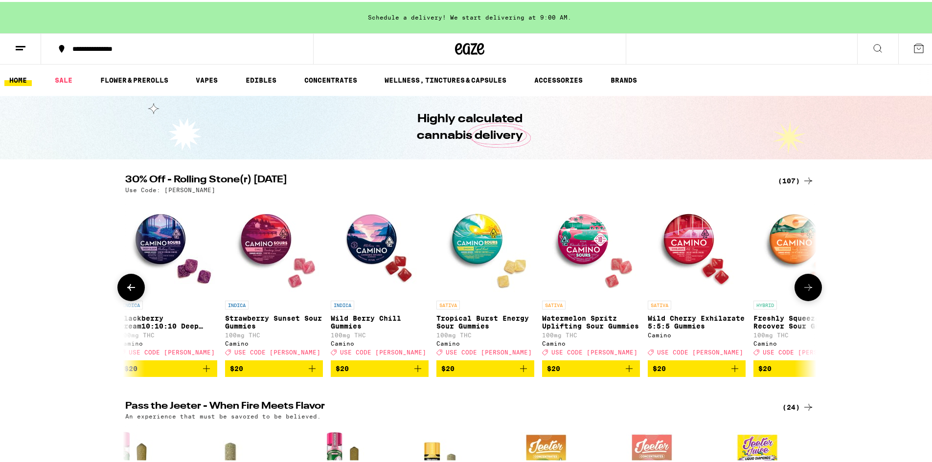
click at [808, 284] on icon at bounding box center [808, 286] width 12 height 12
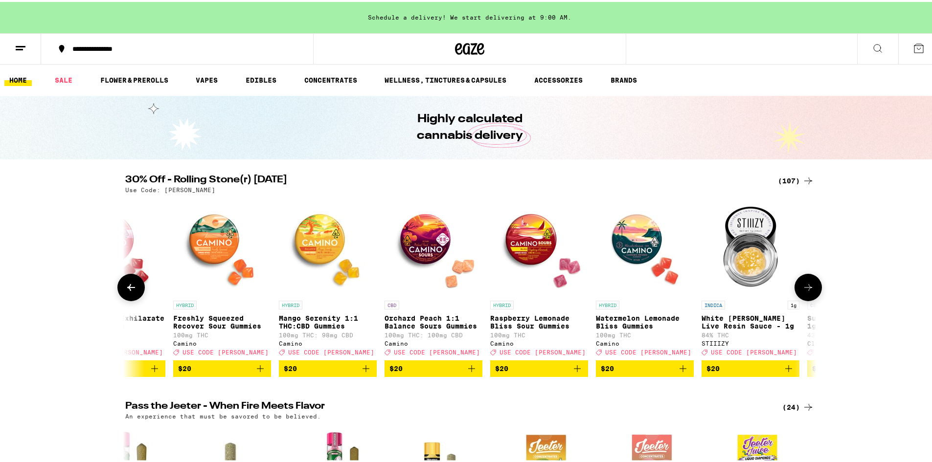
scroll to position [0, 4074]
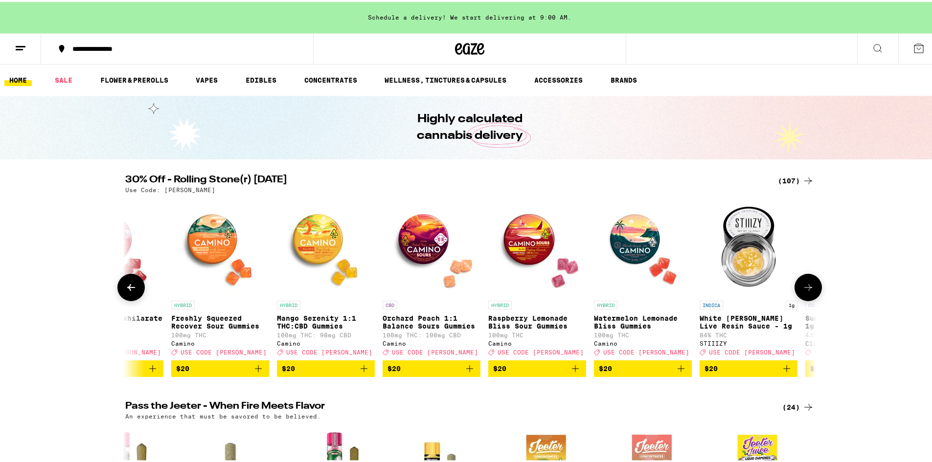
click at [811, 285] on button at bounding box center [807, 285] width 27 height 27
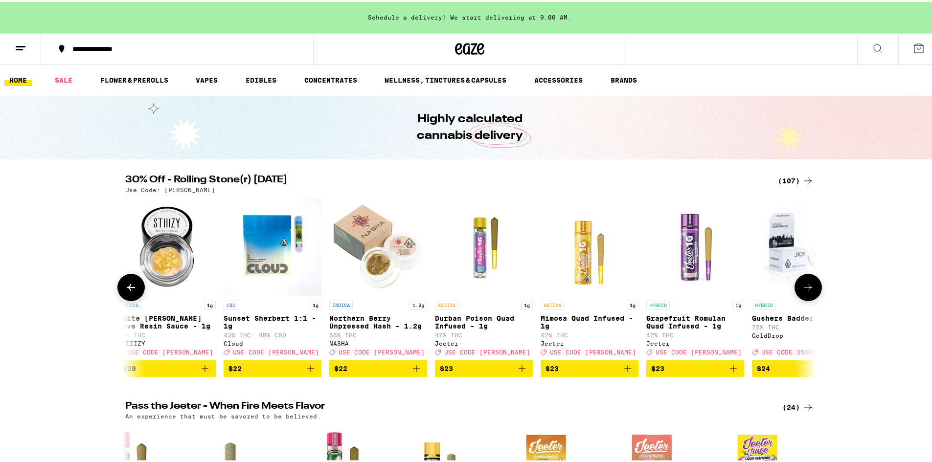
scroll to position [0, 4656]
click at [812, 285] on button at bounding box center [807, 285] width 27 height 27
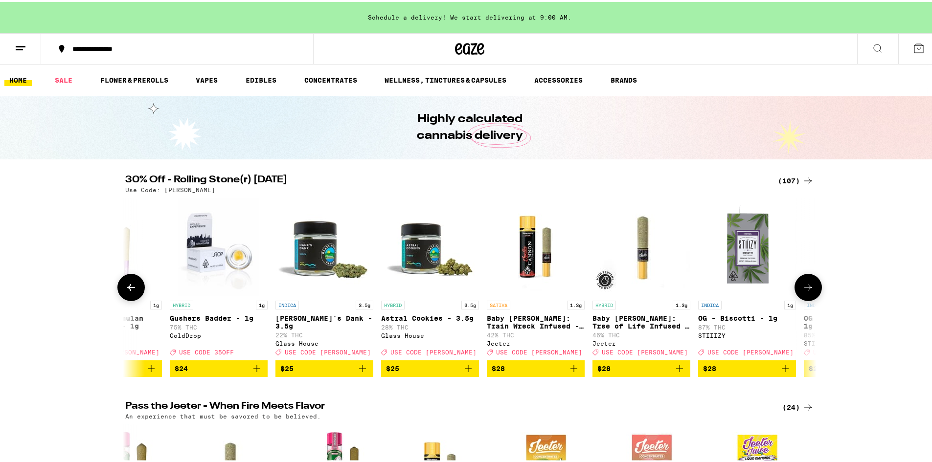
scroll to position [0, 5238]
click at [813, 288] on button at bounding box center [807, 285] width 27 height 27
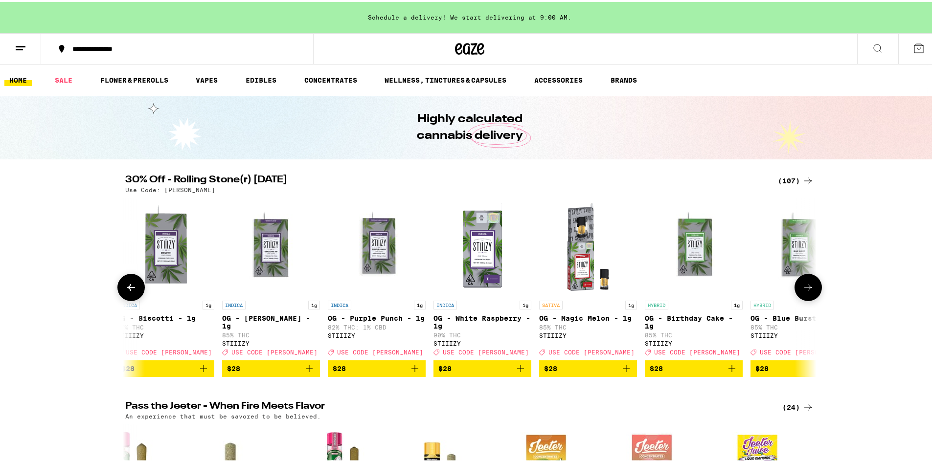
scroll to position [0, 5820]
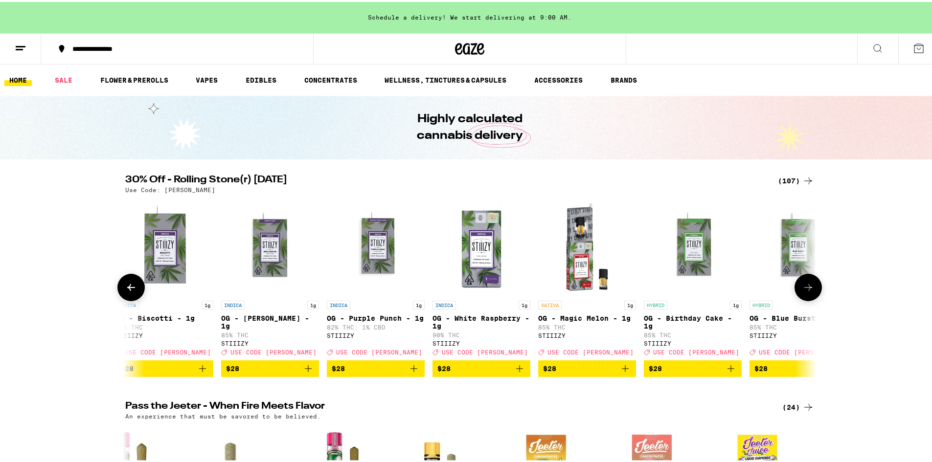
click at [808, 291] on icon at bounding box center [808, 286] width 12 height 12
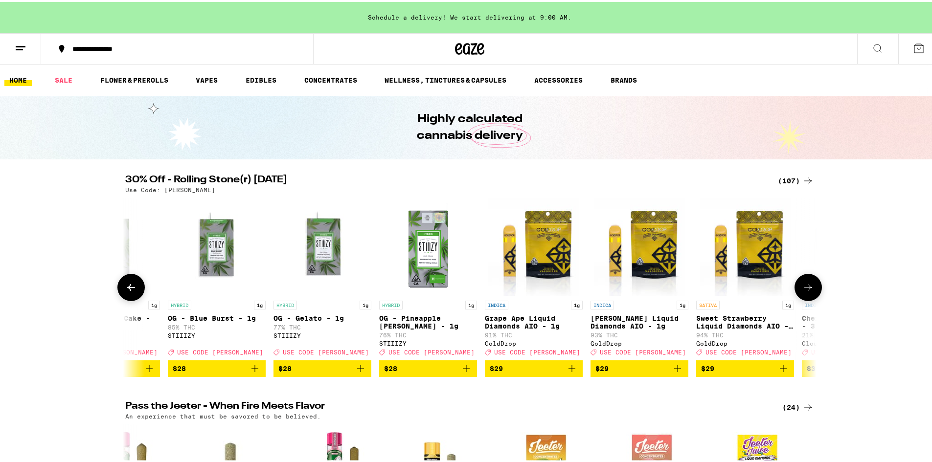
scroll to position [0, 6402]
click at [813, 292] on button at bounding box center [807, 285] width 27 height 27
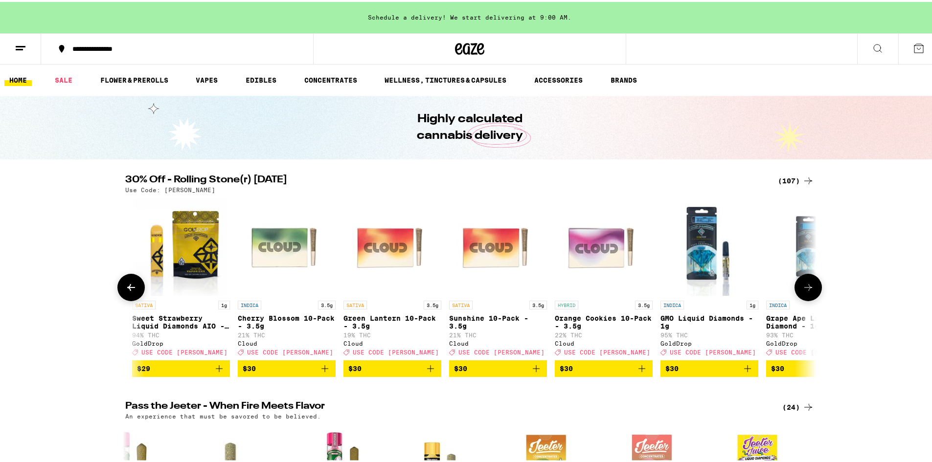
scroll to position [0, 6984]
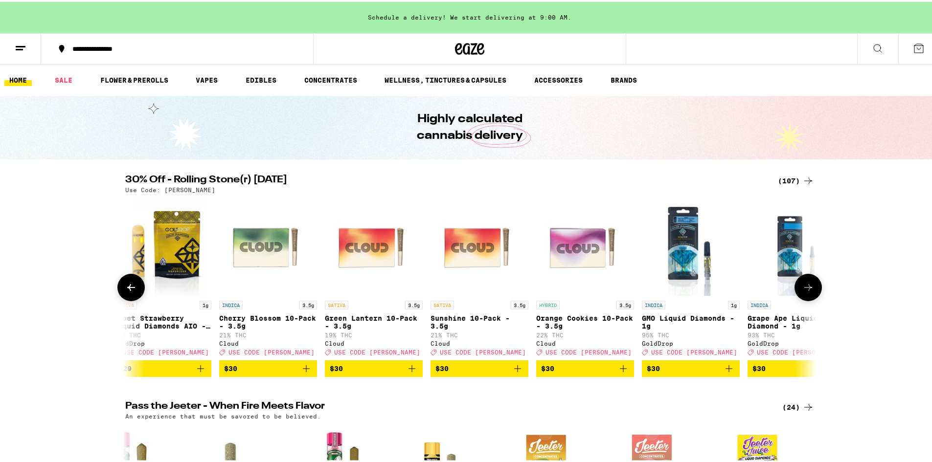
click at [810, 291] on icon at bounding box center [808, 286] width 12 height 12
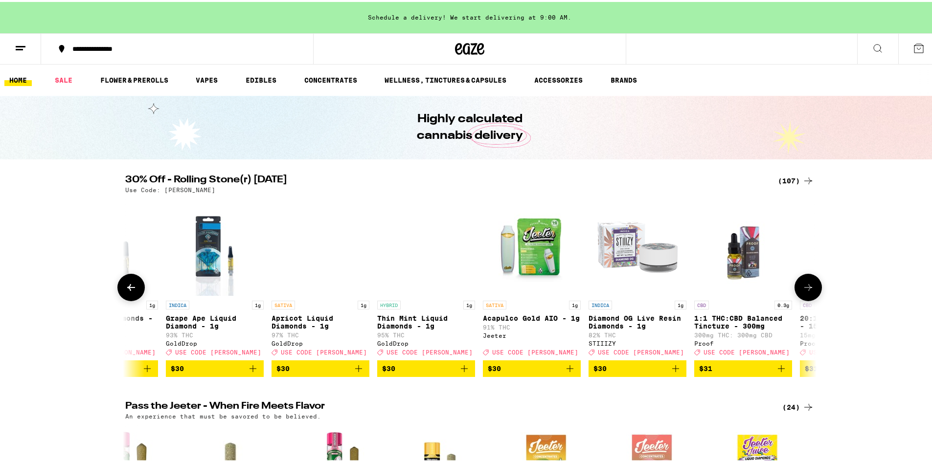
scroll to position [0, 7566]
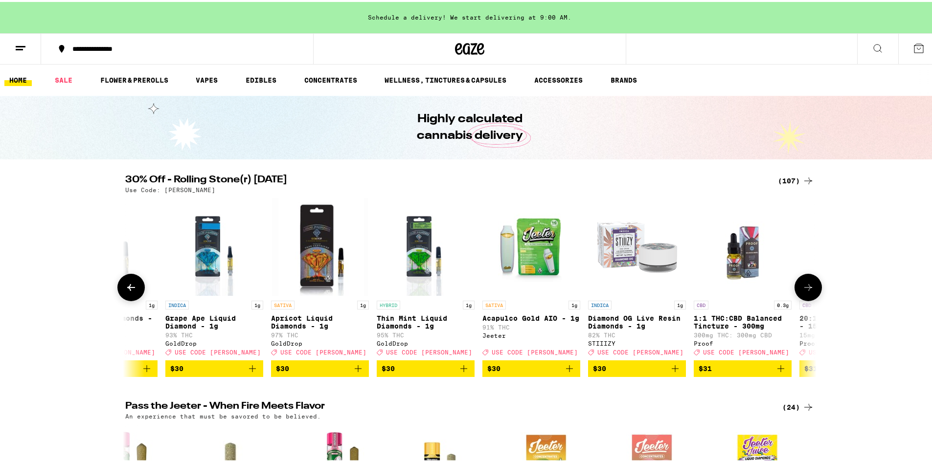
click at [808, 290] on icon at bounding box center [808, 286] width 12 height 12
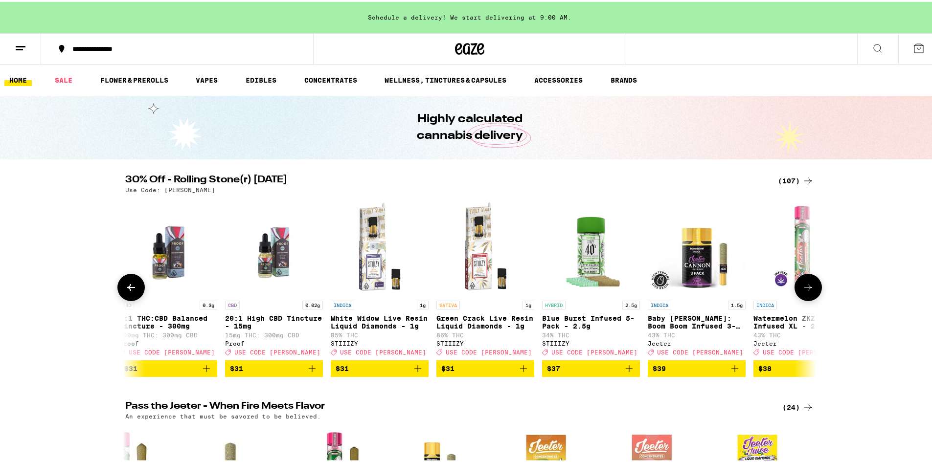
scroll to position [0, 8148]
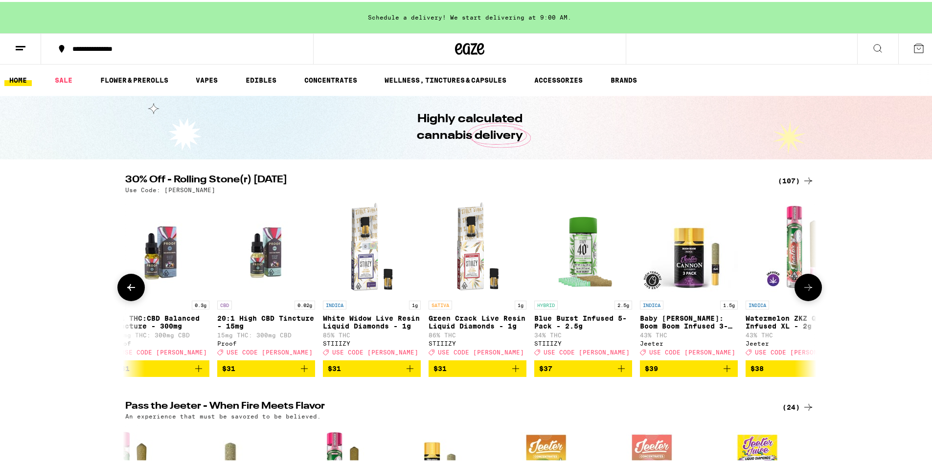
click at [809, 291] on icon at bounding box center [808, 286] width 12 height 12
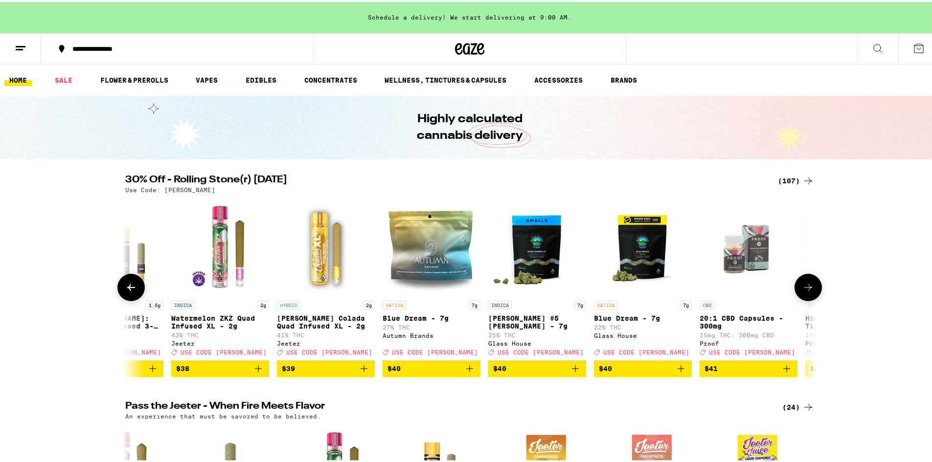
scroll to position [0, 8730]
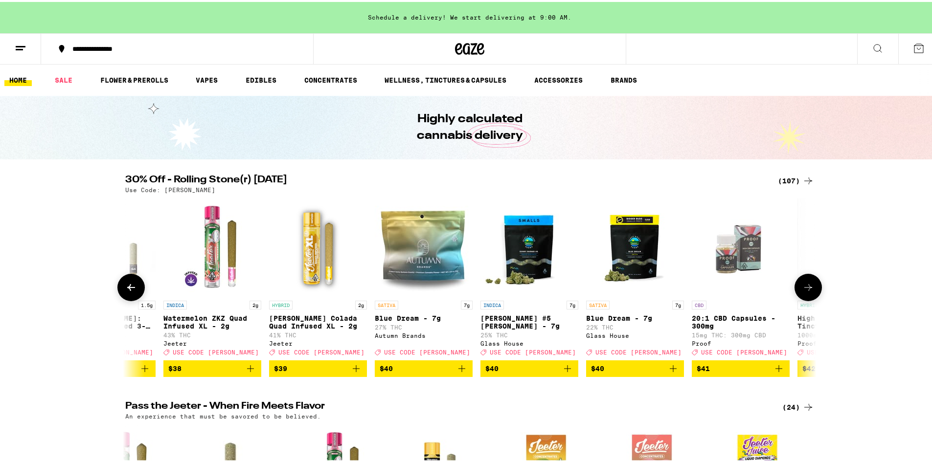
click at [811, 292] on button at bounding box center [807, 285] width 27 height 27
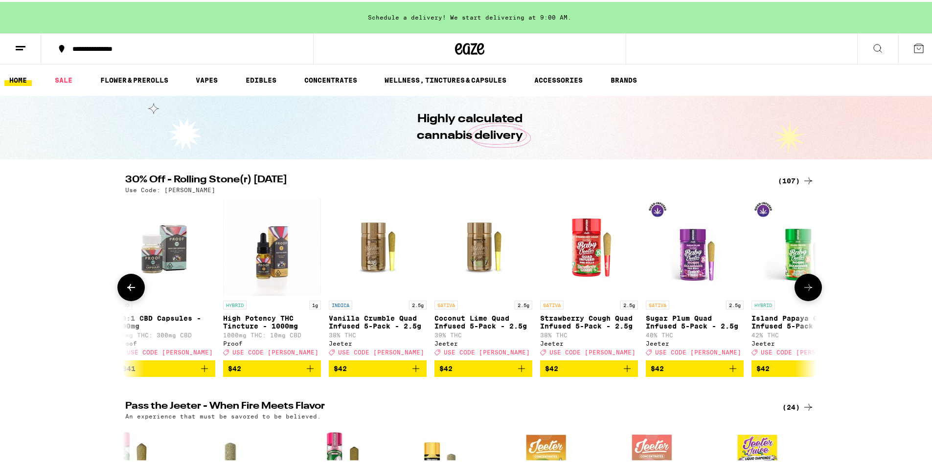
scroll to position [0, 9312]
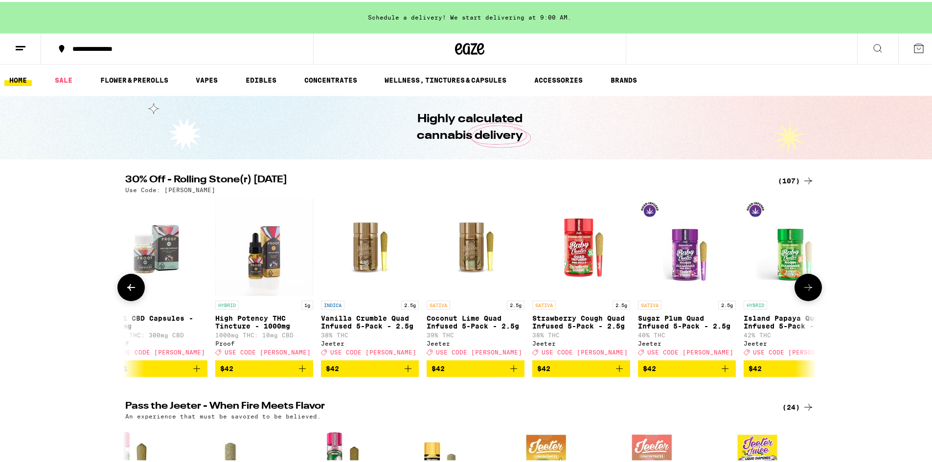
click at [811, 292] on button at bounding box center [807, 285] width 27 height 27
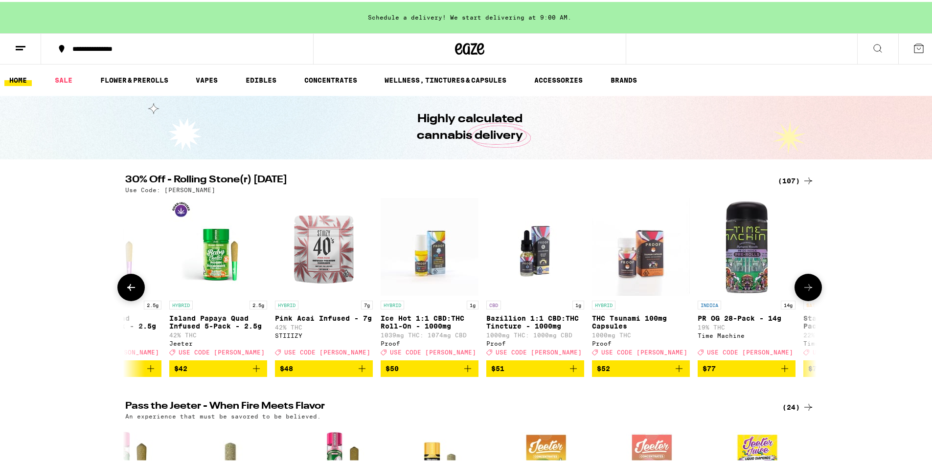
scroll to position [0, 9894]
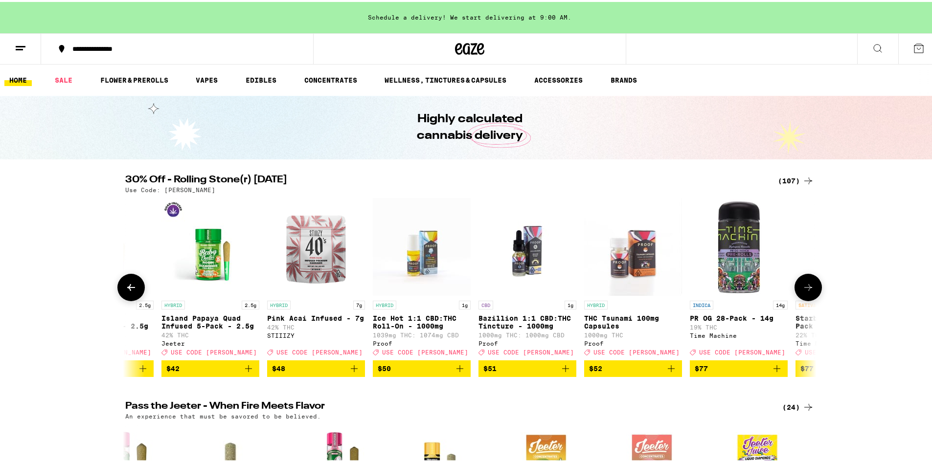
click at [812, 292] on button at bounding box center [807, 285] width 27 height 27
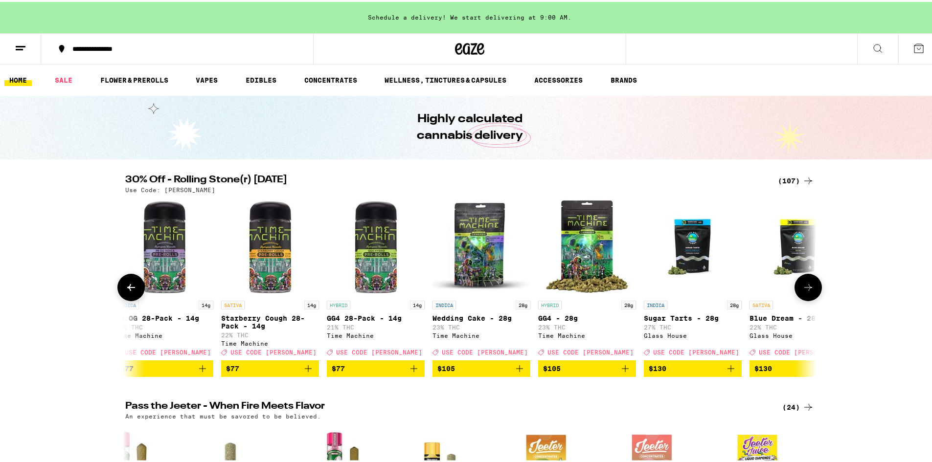
scroll to position [0, 10476]
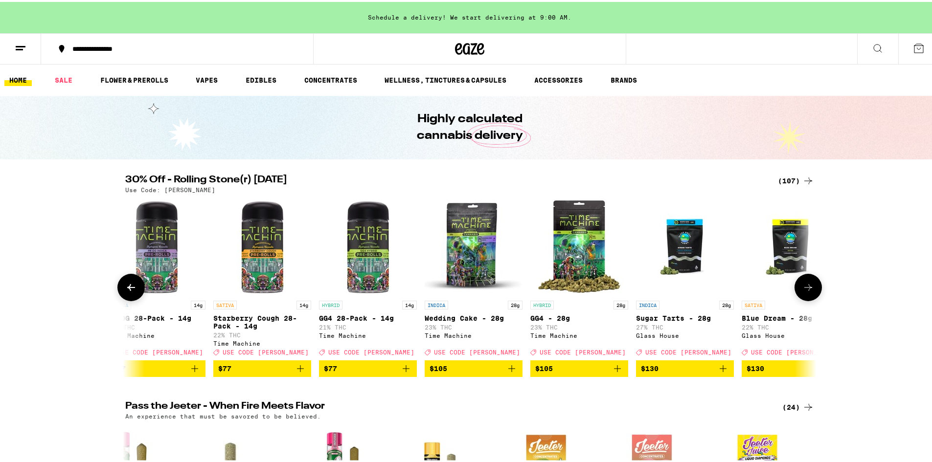
click at [588, 268] on img "Open page for GG4 - 28g from Time Machine" at bounding box center [579, 245] width 98 height 98
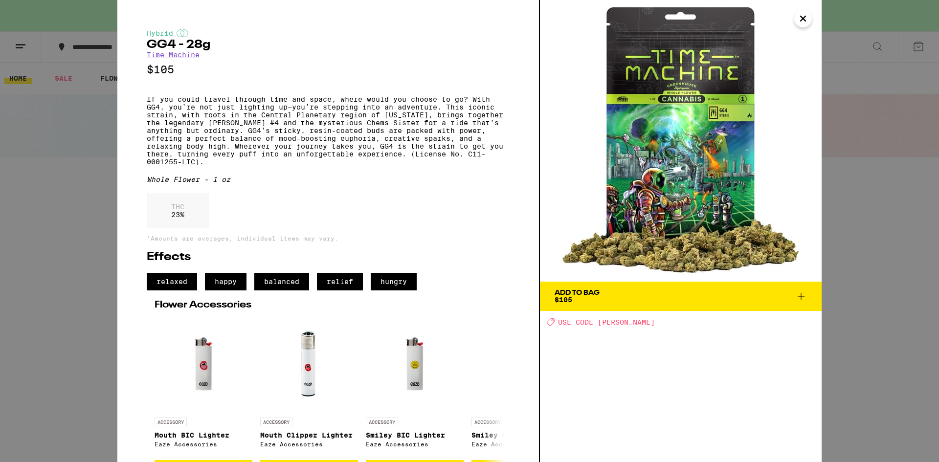
click at [801, 17] on icon "Close" at bounding box center [803, 18] width 5 height 5
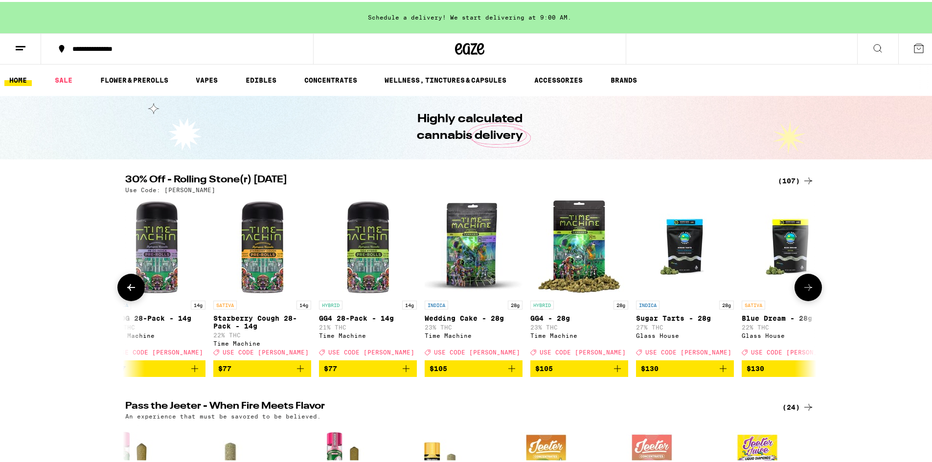
click at [807, 289] on icon at bounding box center [808, 285] width 8 height 7
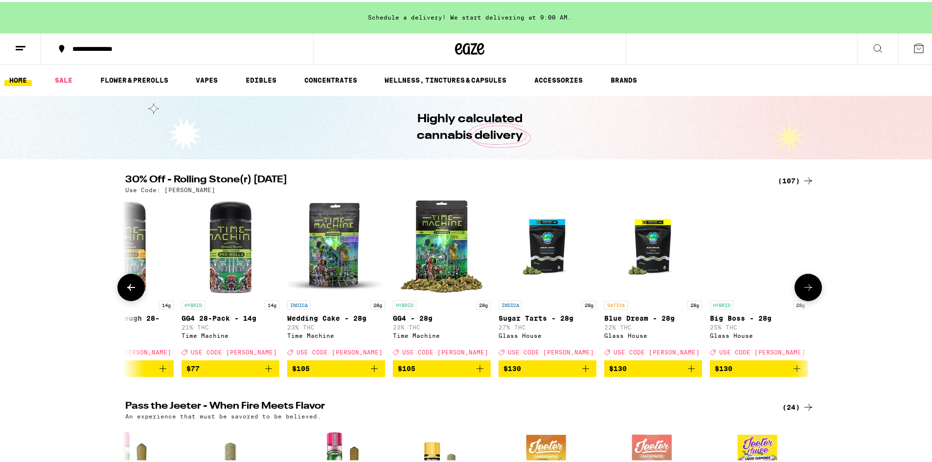
scroll to position [0, 10615]
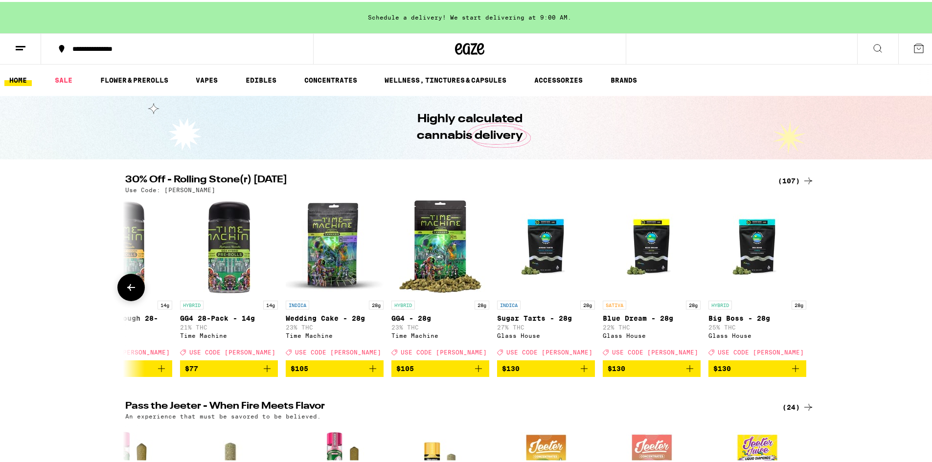
click at [807, 291] on div at bounding box center [807, 285] width 27 height 27
